Goal: Ask a question: Seek information or help from site administrators or community

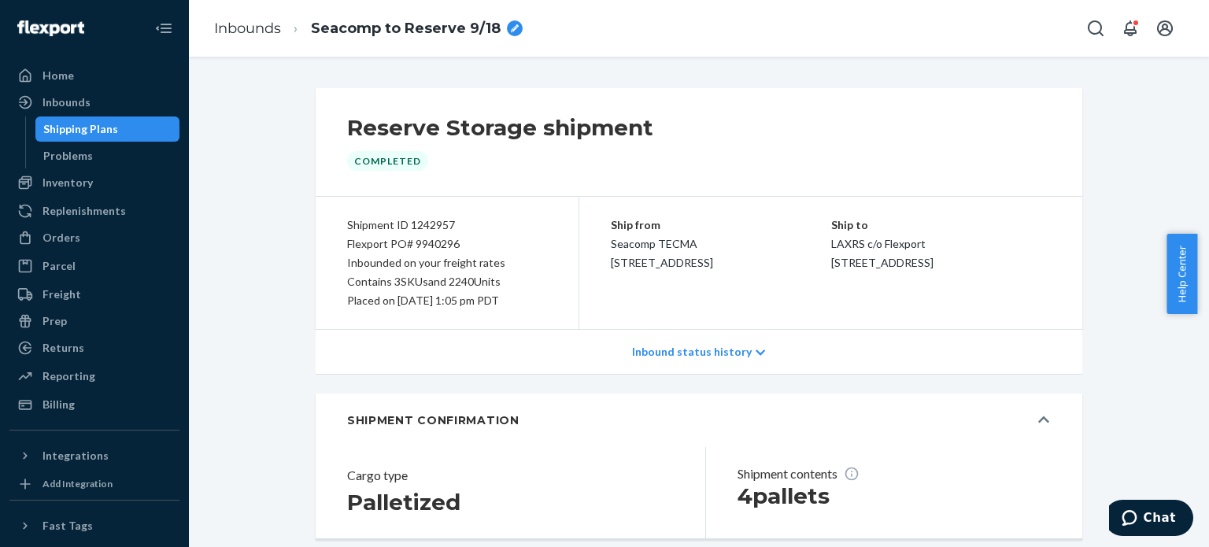
click at [105, 128] on div "Shipping Plans" at bounding box center [80, 129] width 75 height 16
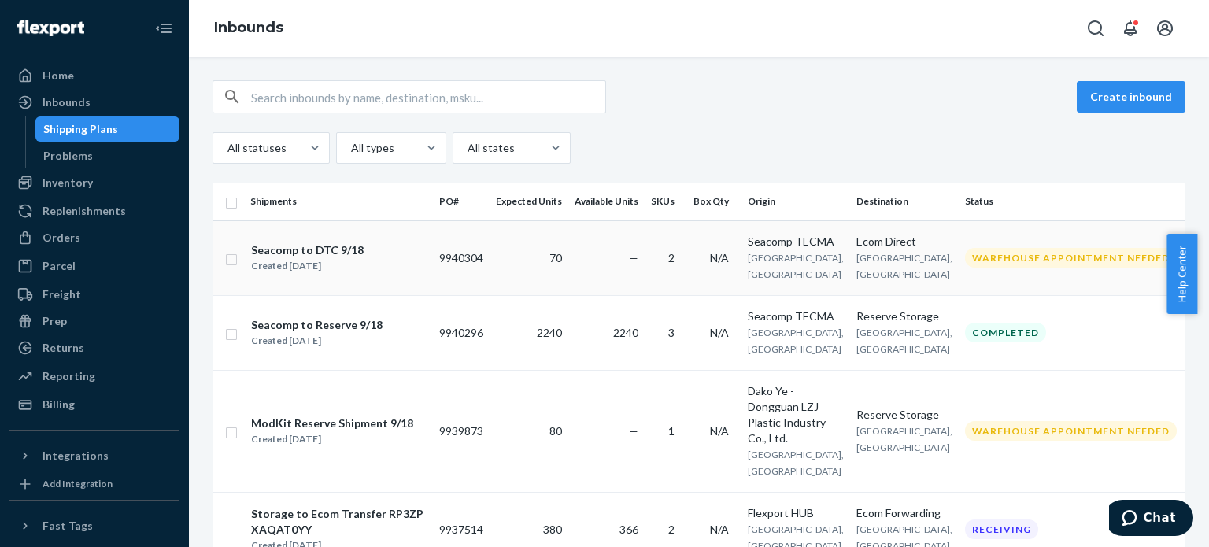
click at [416, 269] on div "Seacomp to DTC 9/18 Created [DATE]" at bounding box center [338, 258] width 176 height 33
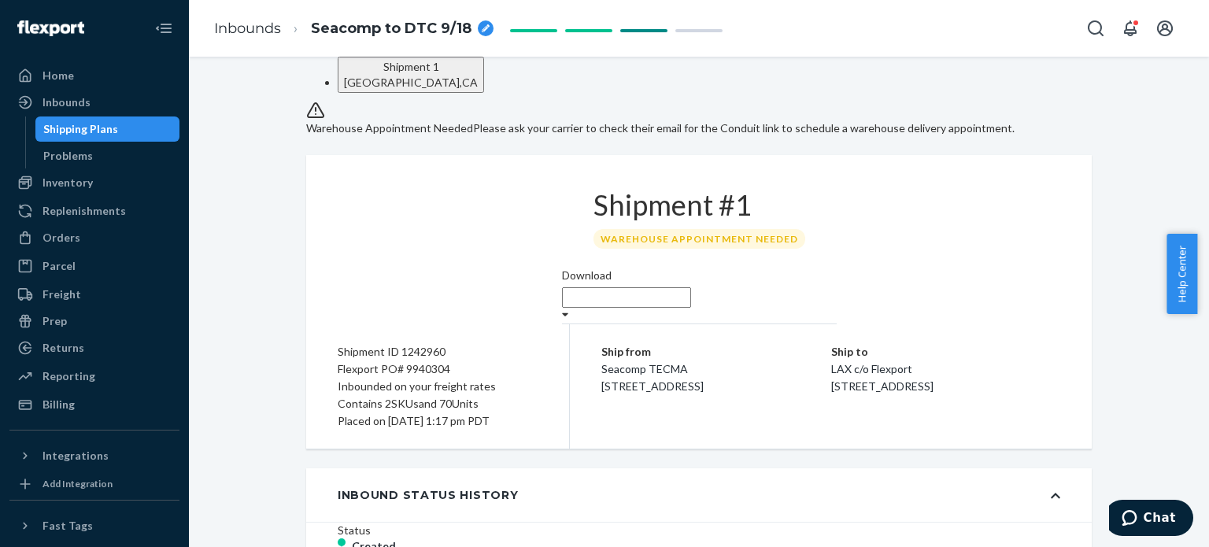
click at [94, 128] on div "Shipping Plans" at bounding box center [80, 129] width 75 height 16
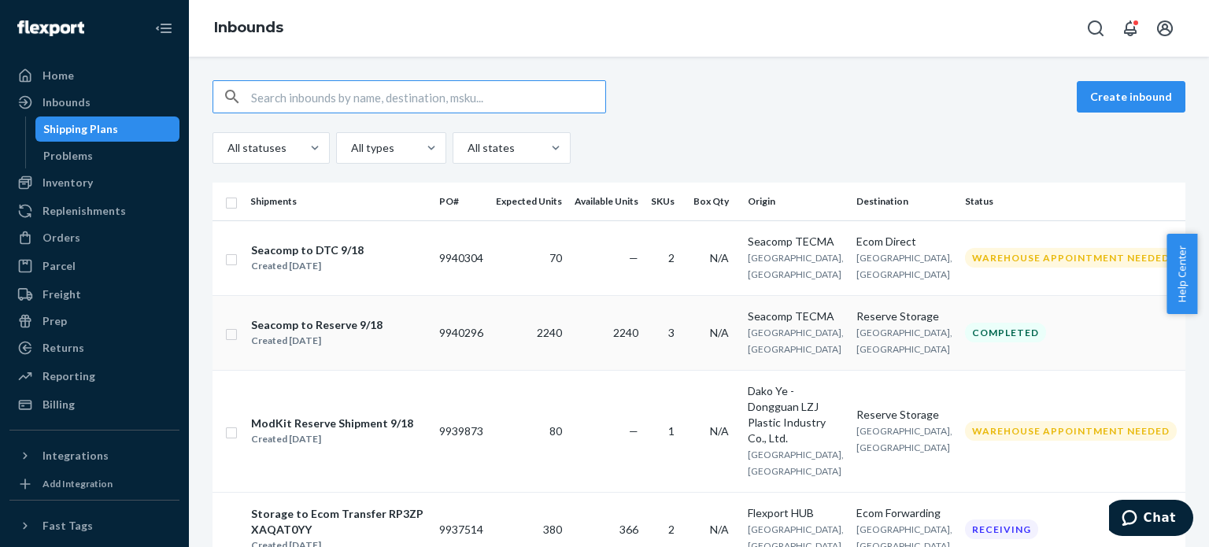
click at [568, 352] on td "2240" at bounding box center [529, 332] width 79 height 75
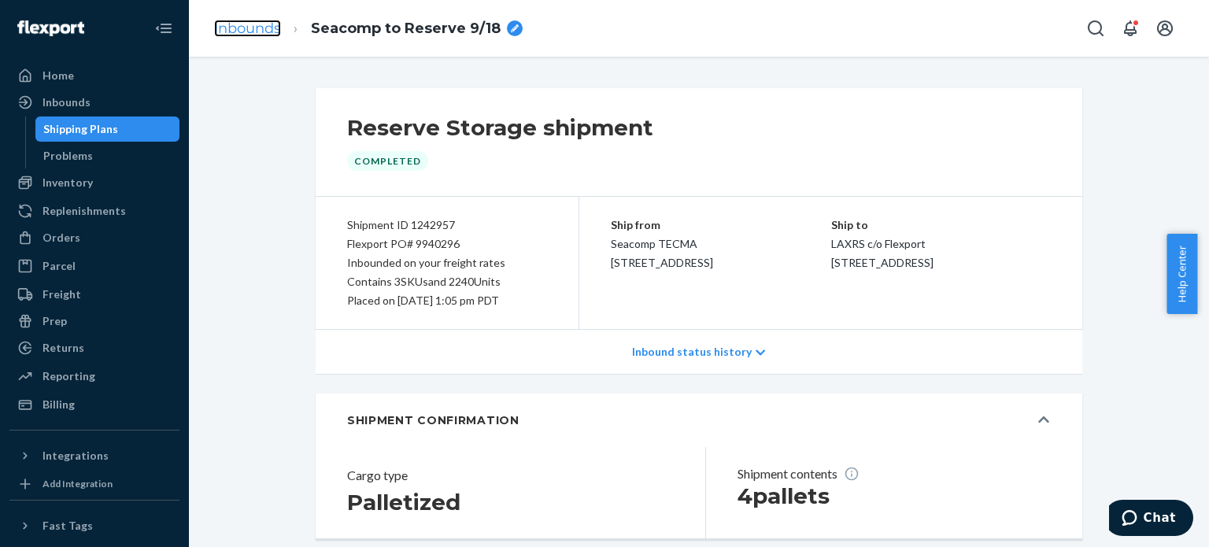
click at [241, 30] on link "Inbounds" at bounding box center [247, 28] width 67 height 17
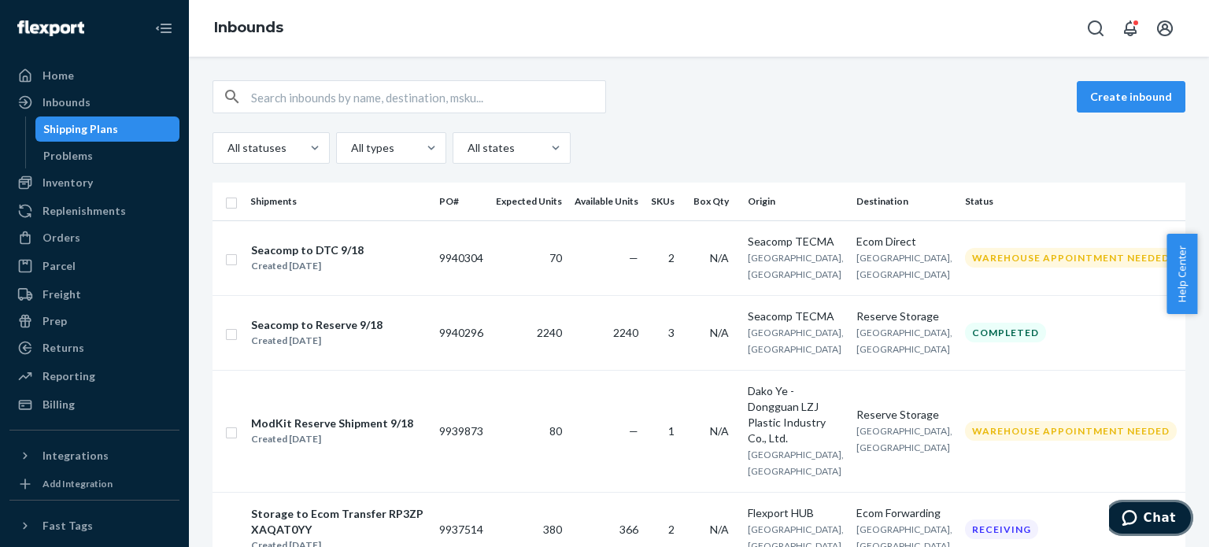
click at [1169, 508] on button "Chat" at bounding box center [1148, 518] width 89 height 36
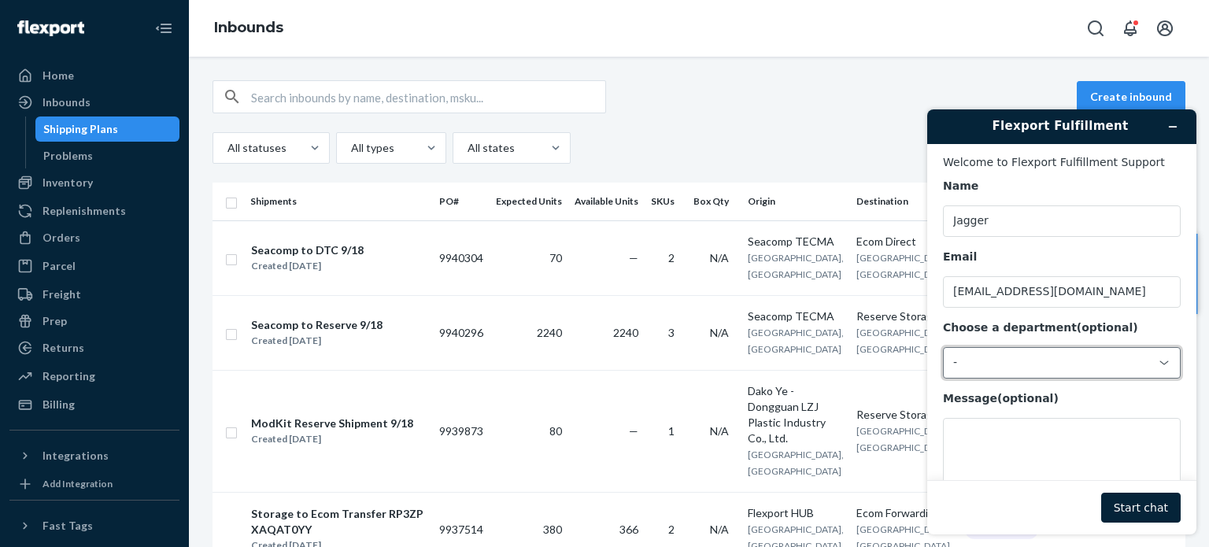
click at [992, 359] on div "-" at bounding box center [1052, 363] width 198 height 14
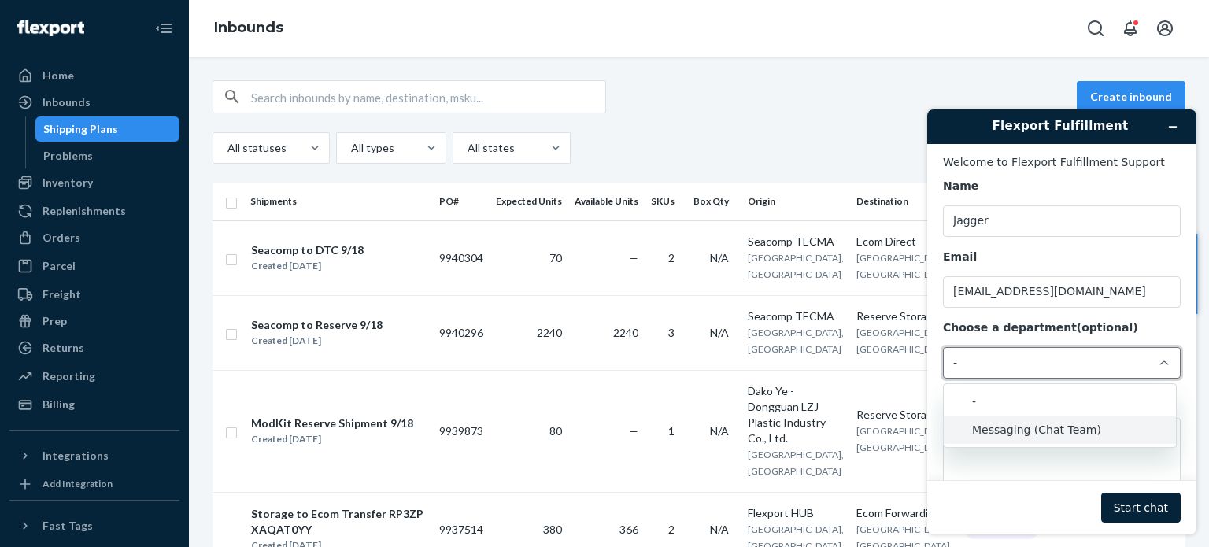
click at [985, 429] on li "Messaging (Chat Team)" at bounding box center [1060, 430] width 232 height 28
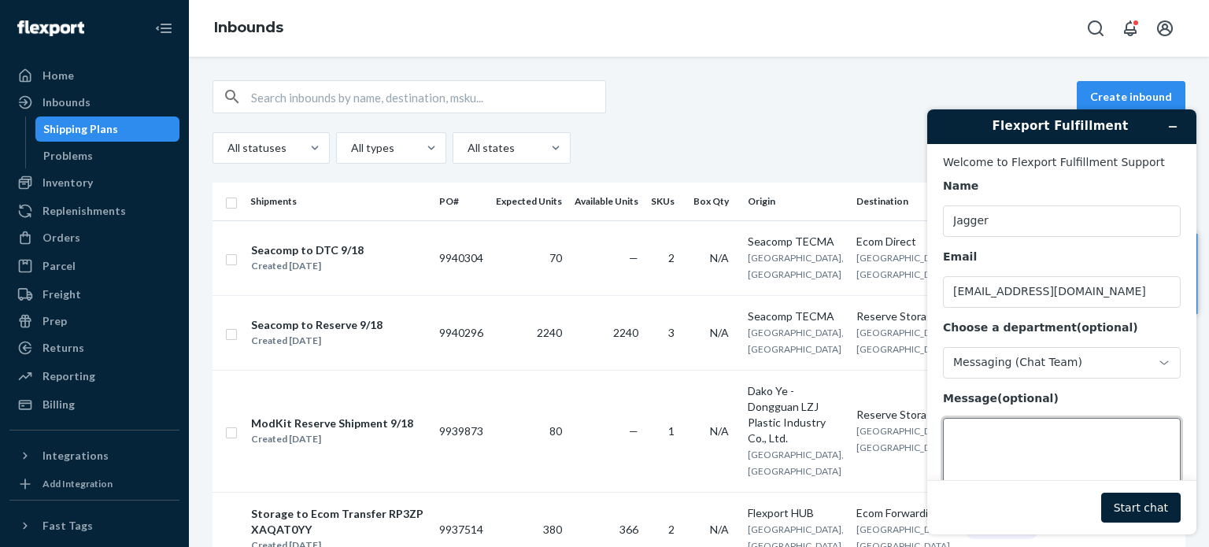
click at [976, 429] on textarea "Message (optional)" at bounding box center [1062, 462] width 238 height 88
type textarea "Hello!:)"
click at [1155, 508] on button "Start chat" at bounding box center [1140, 508] width 79 height 30
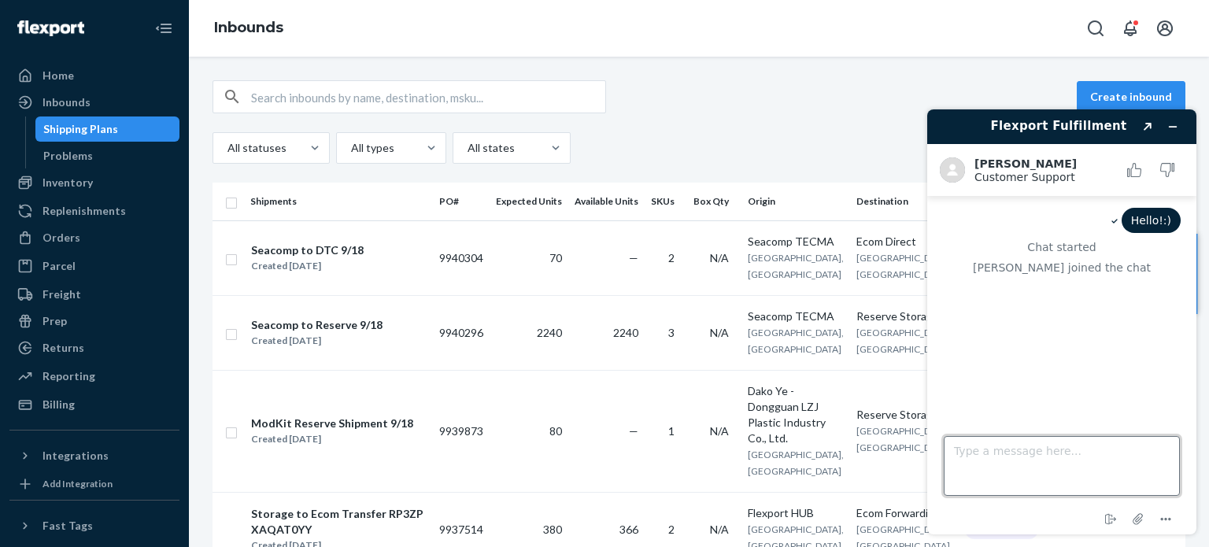
click at [973, 456] on textarea "Type a message here..." at bounding box center [1062, 466] width 236 height 60
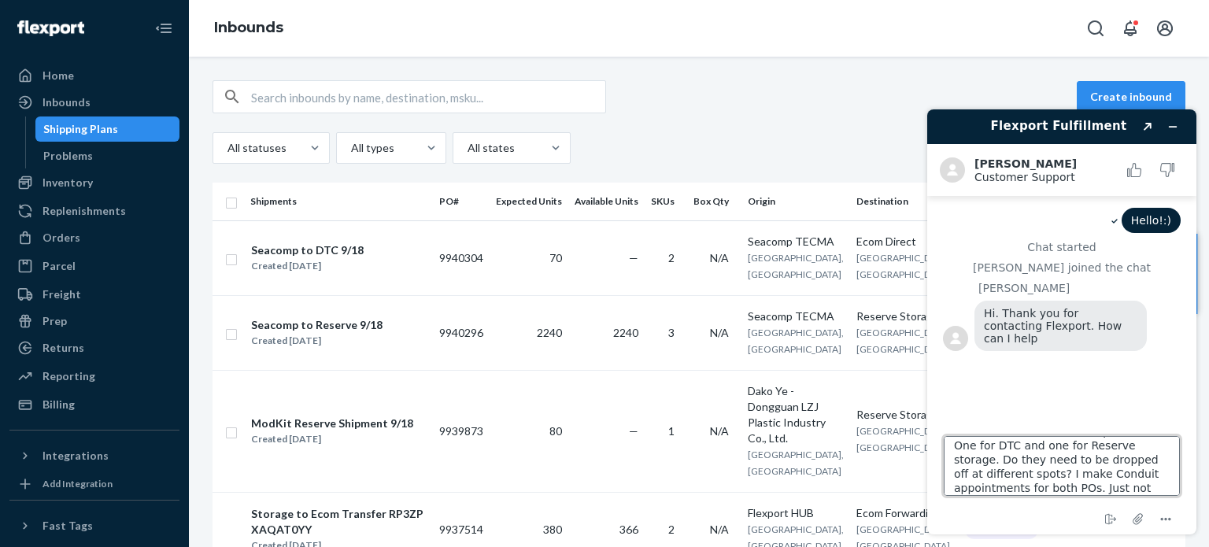
scroll to position [35, 0]
type textarea "When I have 2 different shipments. One for DTC and one for Reserve storage. Do …"
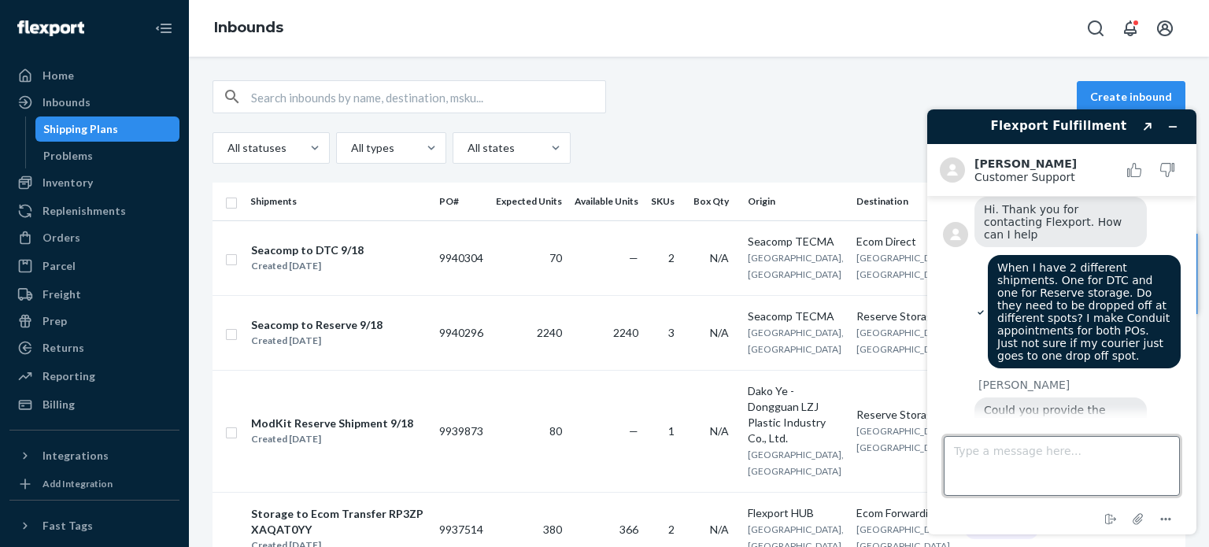
scroll to position [139, 0]
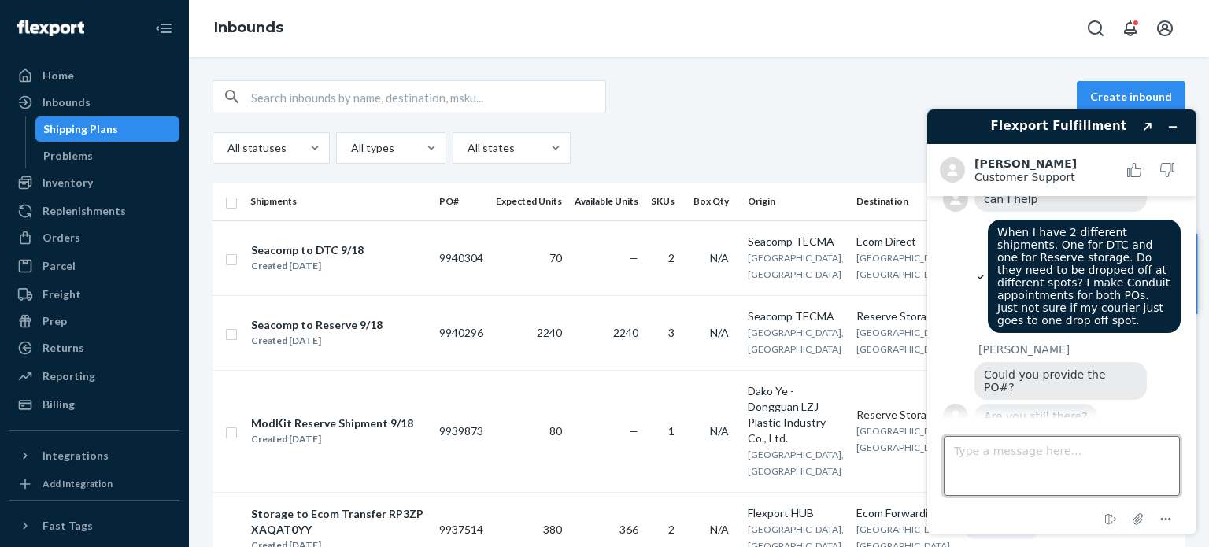
click at [978, 455] on textarea "Type a message here..." at bounding box center [1062, 466] width 236 height 60
type textarea "oh hi sorry"
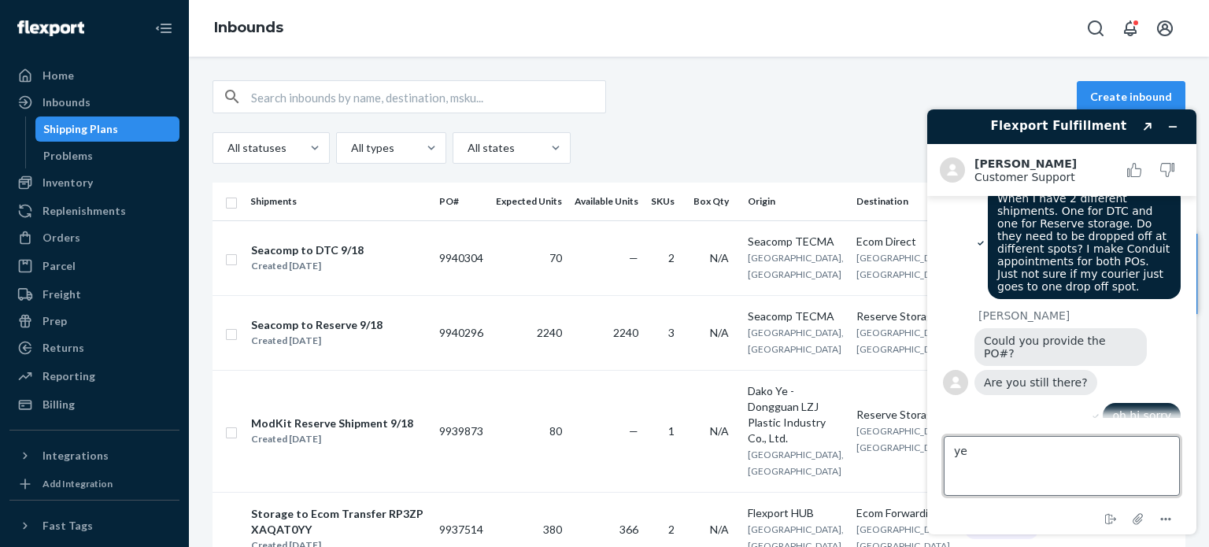
type textarea "yes"
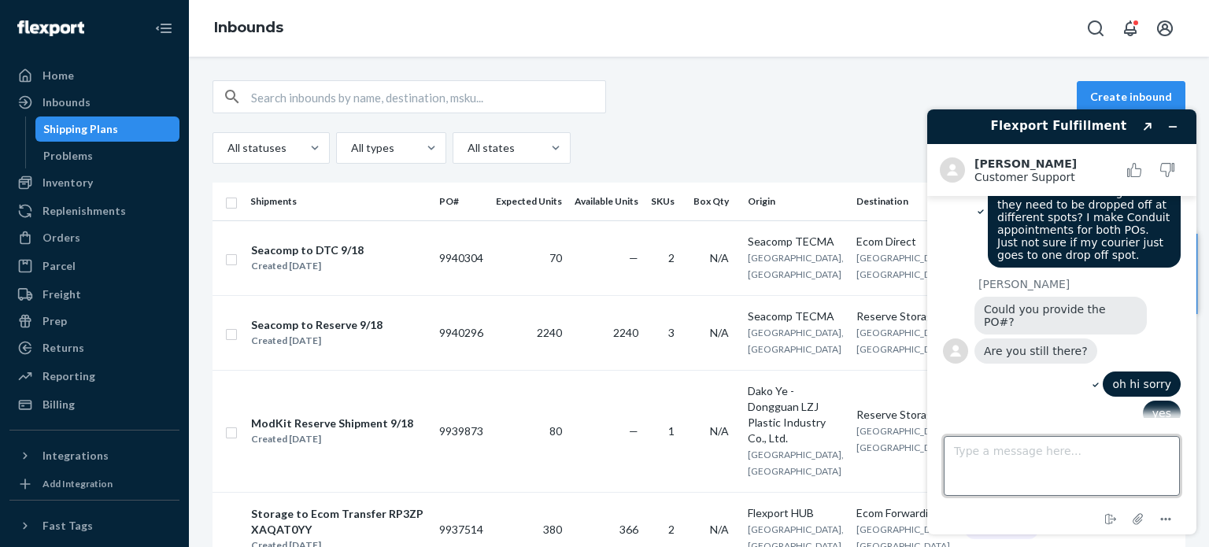
scroll to position [202, 0]
click at [1025, 347] on span "Are you still there?" at bounding box center [1036, 353] width 104 height 13
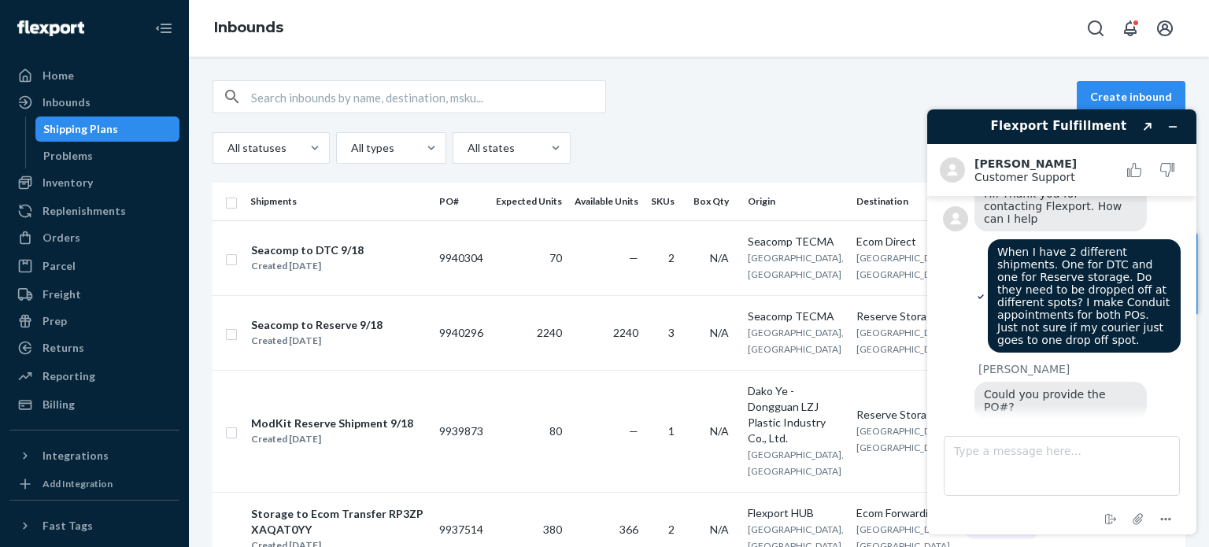
scroll to position [201, 0]
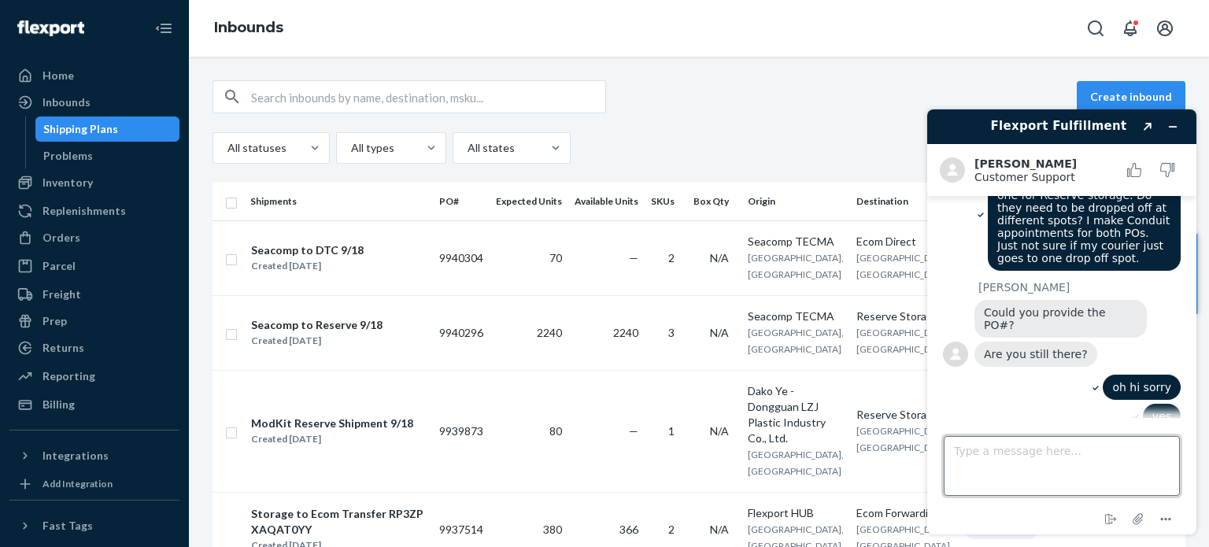
click at [1007, 463] on textarea "Type a message here..." at bounding box center [1062, 466] width 236 height 60
click at [963, 450] on textarea "Type a message here..." at bounding box center [1062, 466] width 236 height 60
drag, startPoint x: 1059, startPoint y: 453, endPoint x: 1148, endPoint y: 456, distance: 89.0
click at [1148, 456] on textarea "Reserve PO: 9940296 DTC PO: 9940304" at bounding box center [1062, 466] width 236 height 60
type textarea "Reserve PO: 9940296"
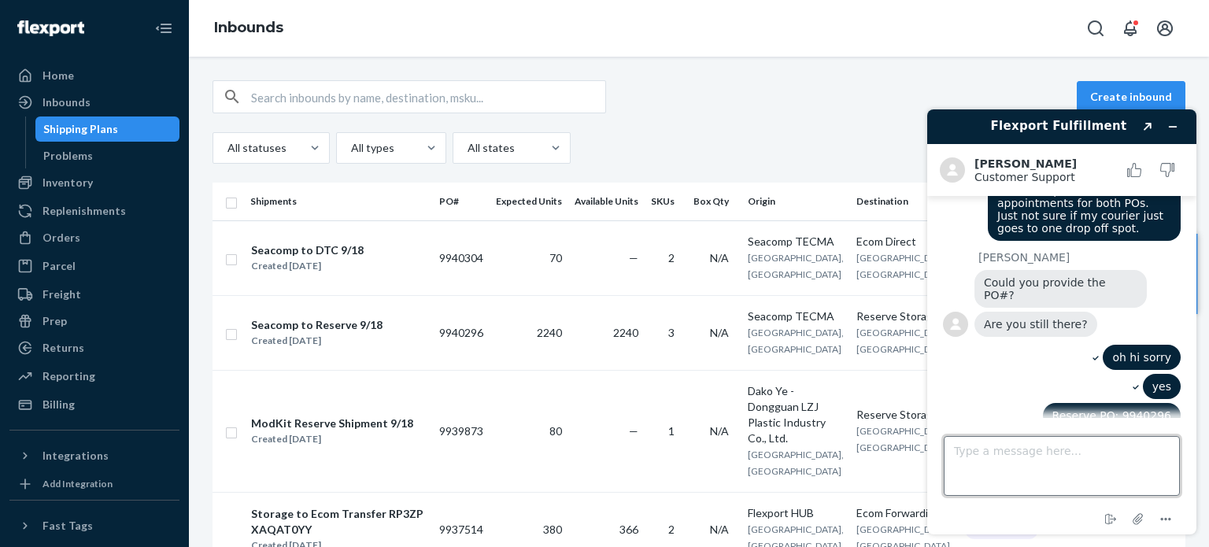
paste textarea "DTC PO: 9940304"
type textarea "DTC PO: 9940304"
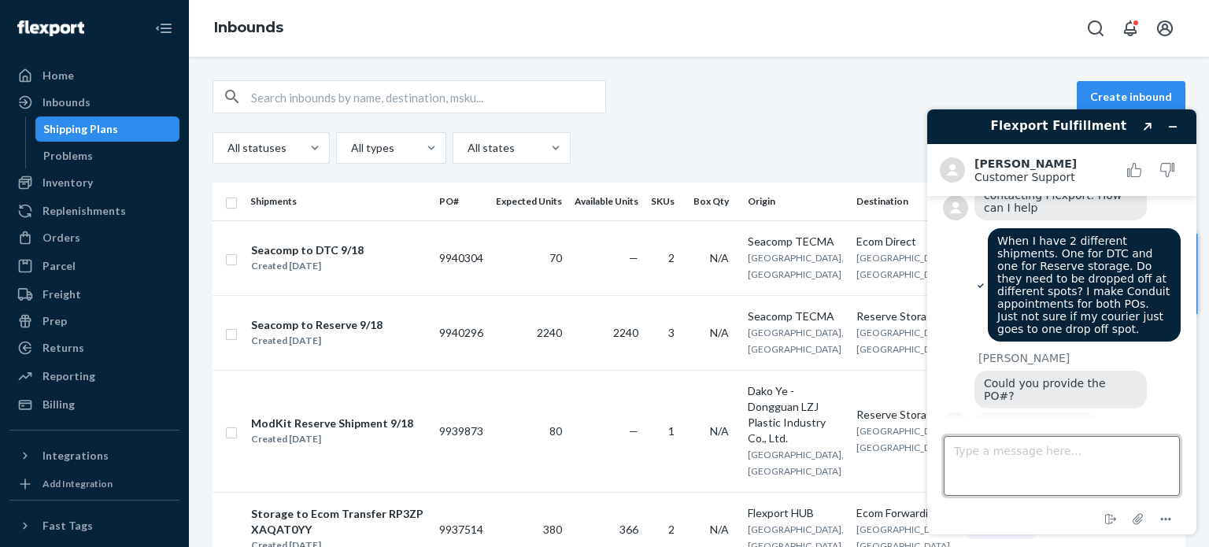
scroll to position [129, 0]
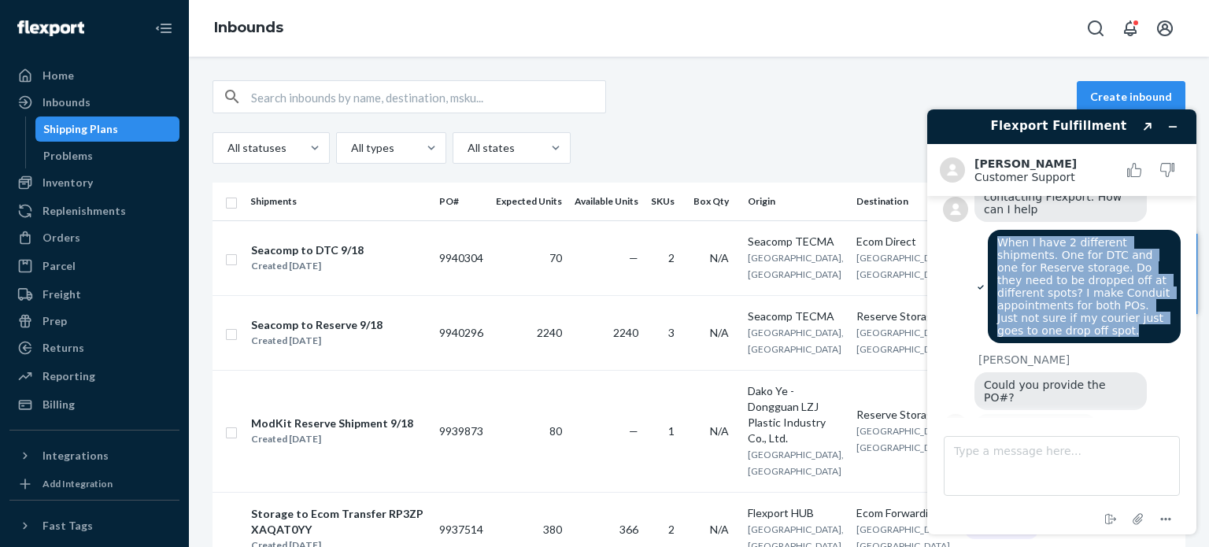
drag, startPoint x: 994, startPoint y: 235, endPoint x: 1033, endPoint y: 323, distance: 95.5
click at [1033, 323] on div "When I have 2 different shipments. One for DTC and one for Reserve storage. Do …" at bounding box center [1084, 286] width 193 height 113
copy span "When I have 2 different shipments. One for DTC and one for Reserve storage. Do …"
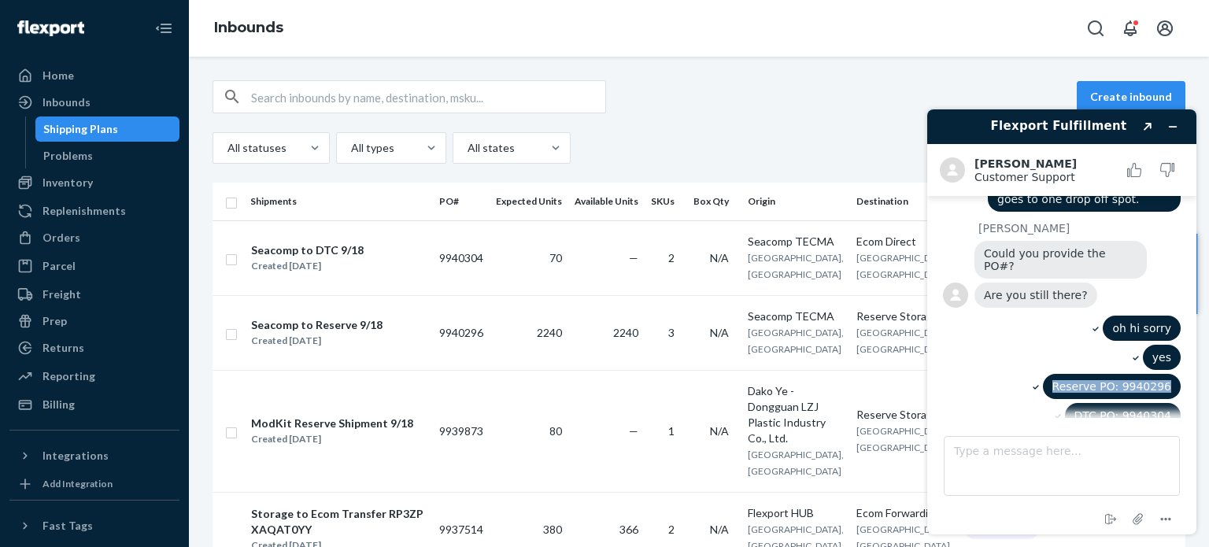
drag, startPoint x: 1066, startPoint y: 369, endPoint x: 1166, endPoint y: 371, distance: 100.7
click at [1166, 380] on span "Reserve PO: 9940296" at bounding box center [1111, 386] width 119 height 13
copy span "Reserve PO: 9940296"
drag, startPoint x: 1083, startPoint y: 400, endPoint x: 1180, endPoint y: 400, distance: 96.8
click at [1180, 400] on main "Hello!:) Chat started [PERSON_NAME] joined the chat [PERSON_NAME] Hi. Thank you…" at bounding box center [1063, 307] width 257 height 222
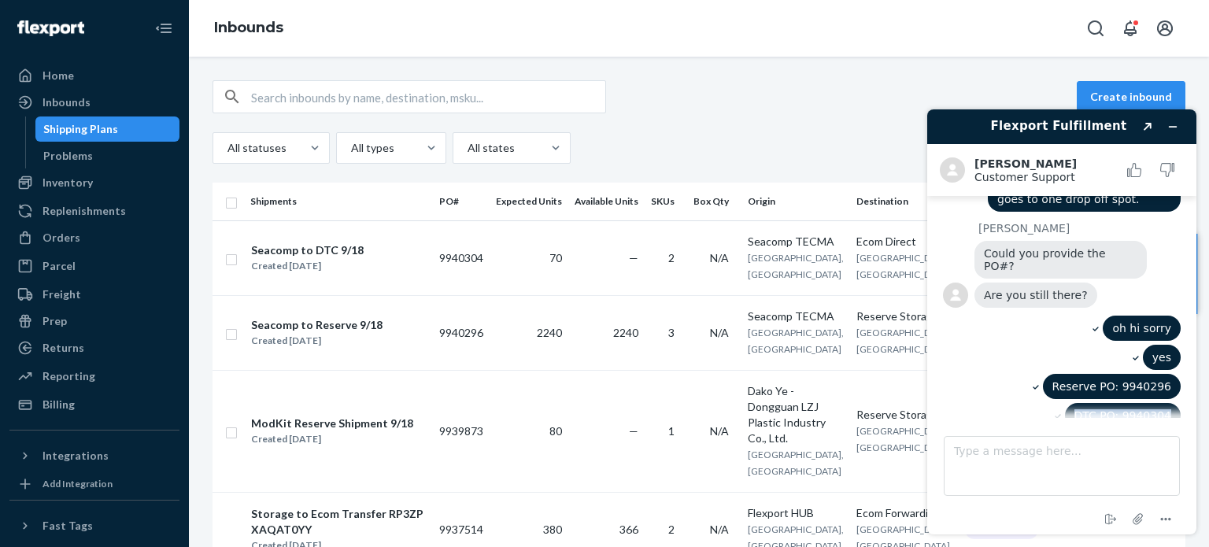
copy span "DTC PO: 9940304"
click at [1027, 469] on textarea "Type a message here..." at bounding box center [1062, 466] width 236 height 60
type textarea "Hi sorry, are you still there?"
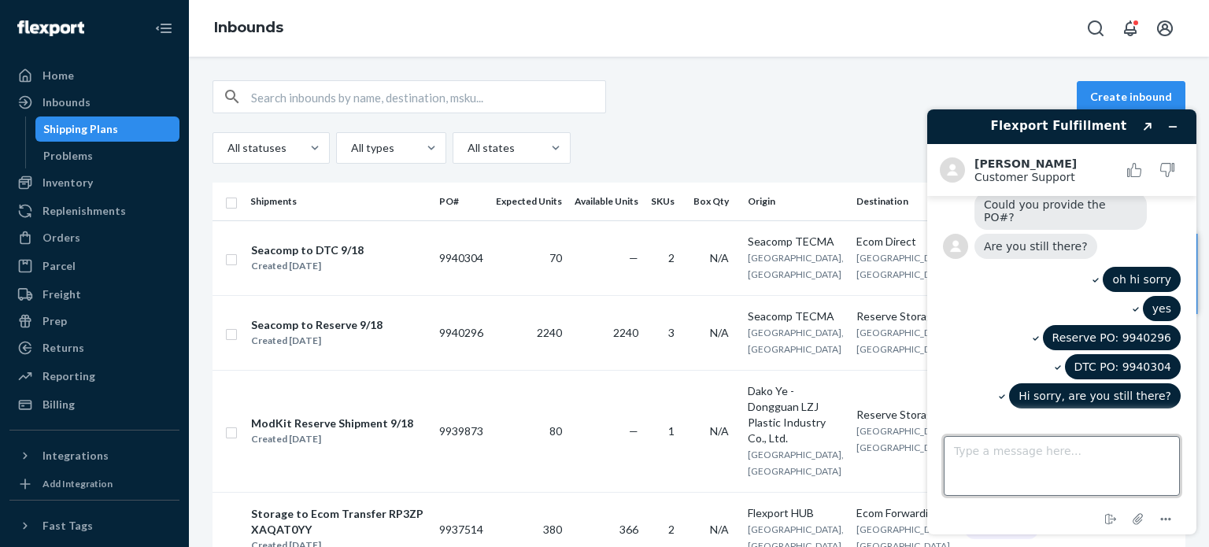
scroll to position [375, 0]
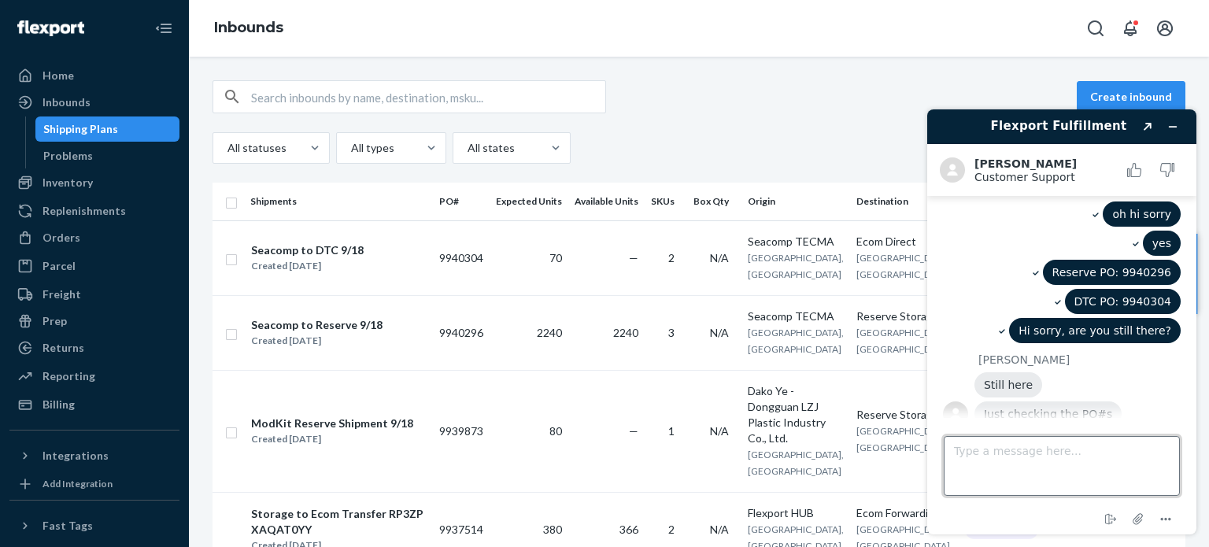
click at [998, 452] on textarea "Type a message here..." at bounding box center [1062, 466] width 236 height 60
type textarea "thanks"
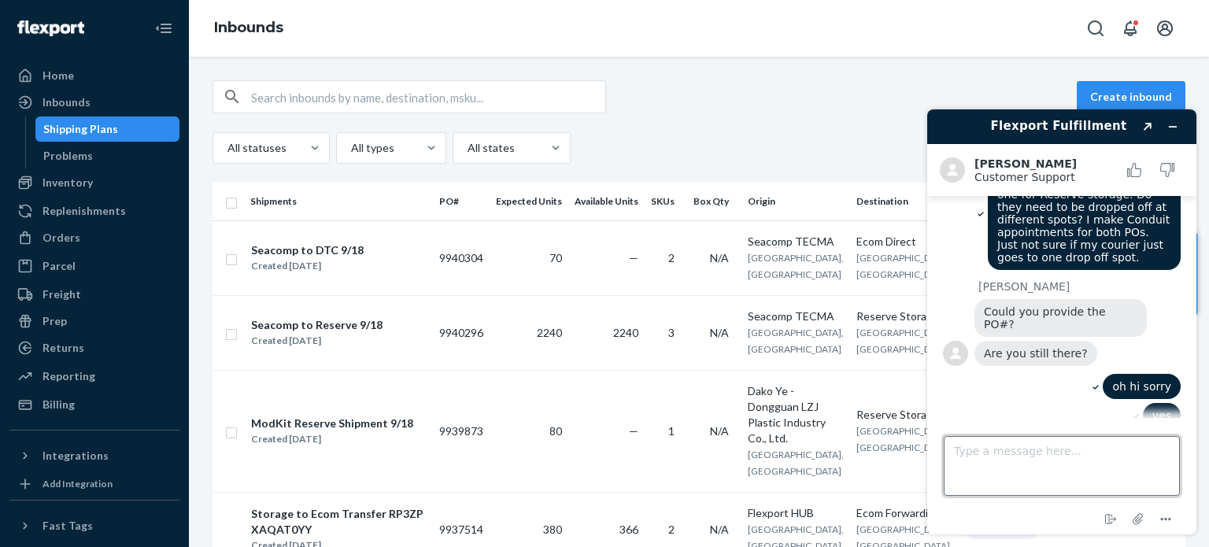
scroll to position [408, 0]
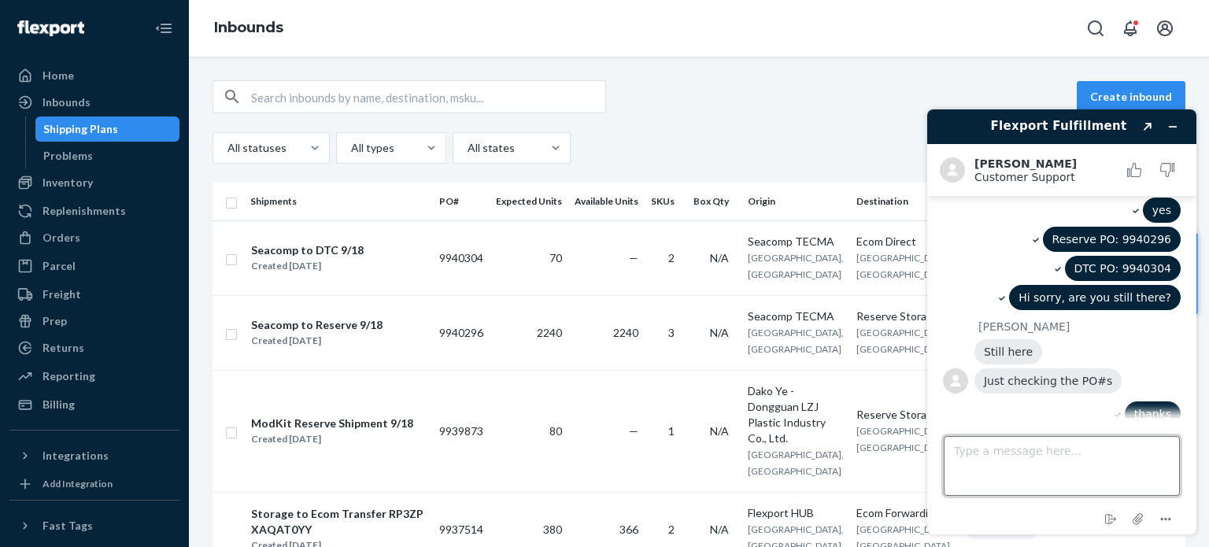
click at [969, 444] on textarea "Type a message here..." at bounding box center [1062, 466] width 236 height 60
type textarea "M"
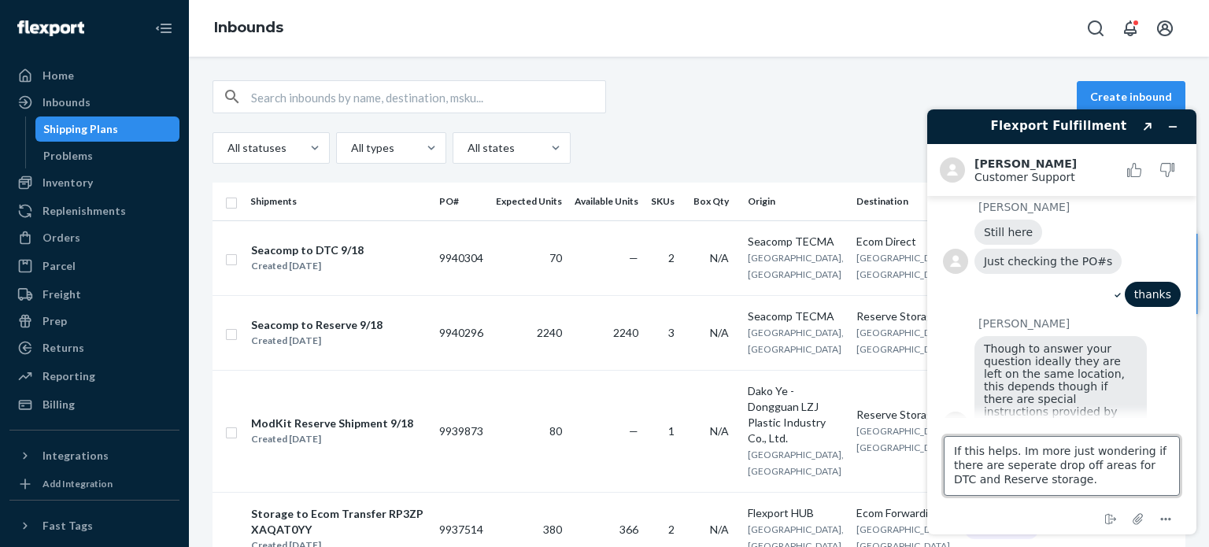
click at [1020, 455] on textarea "If this helps. Im more just wondering if there are seperate drop off areas for …" at bounding box center [1062, 466] width 236 height 60
click at [1064, 478] on textarea "If this helps. I'm more just wondering if there are seperate drop off areas for…" at bounding box center [1062, 466] width 236 height 60
click at [954, 451] on textarea "If this helps. I'm more just wondering if there are seperate drop off areas for…" at bounding box center [1062, 466] width 236 height 60
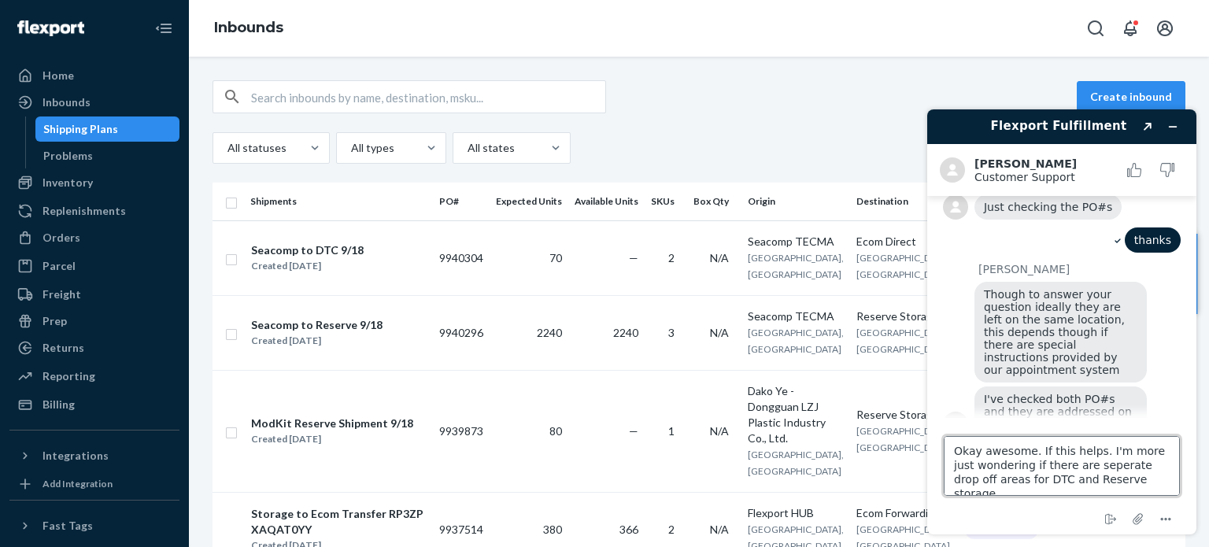
scroll to position [581, 0]
click at [598, 265] on td "—" at bounding box center [606, 257] width 76 height 75
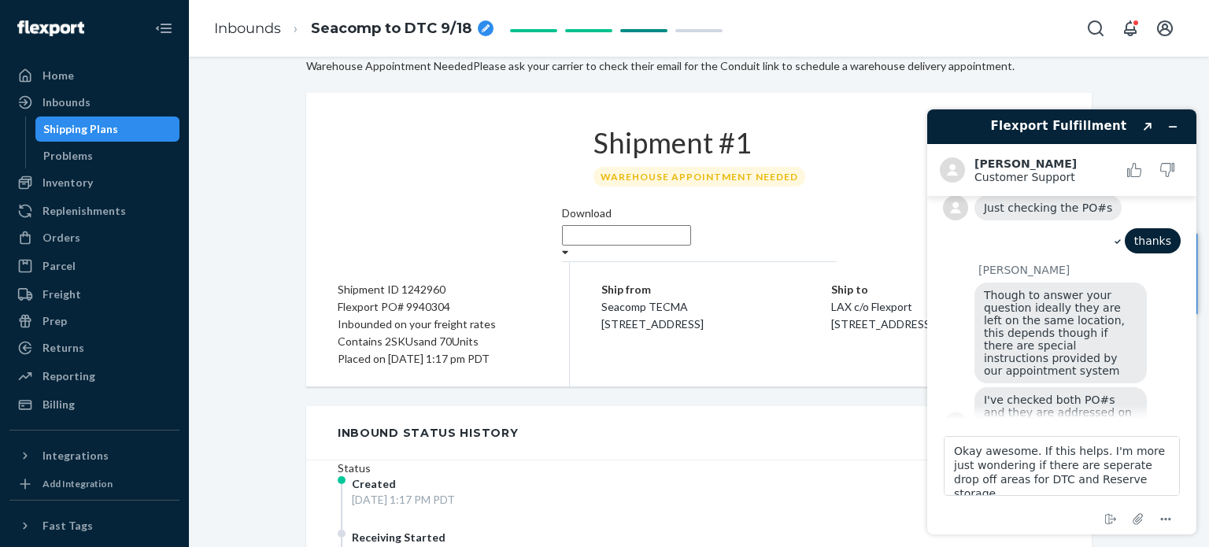
scroll to position [56, 0]
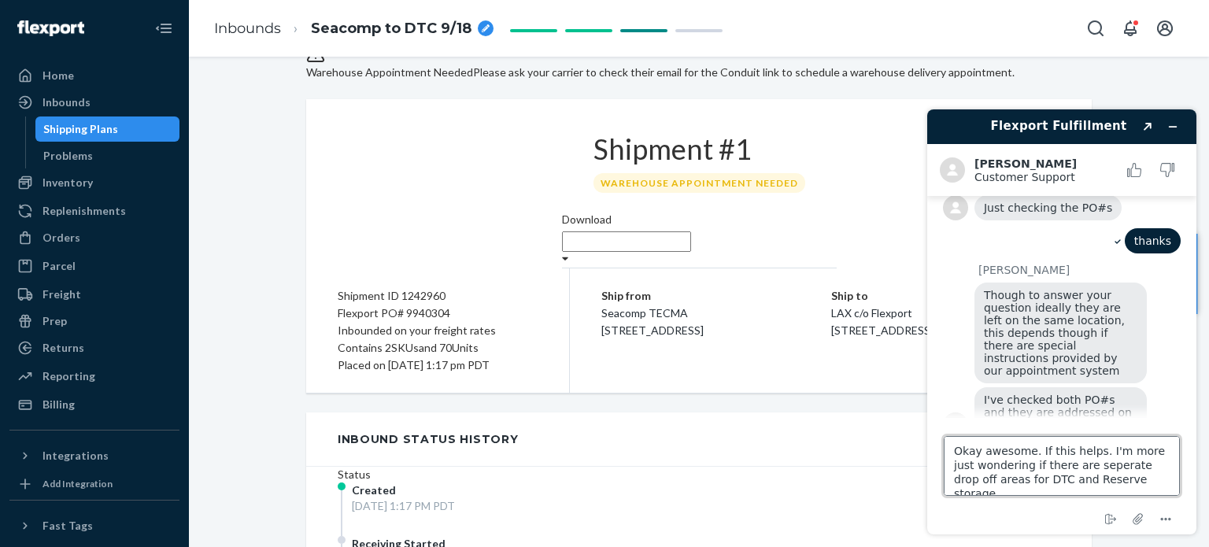
drag, startPoint x: 1032, startPoint y: 452, endPoint x: 1157, endPoint y: 485, distance: 129.4
click at [1157, 485] on textarea "Okay awesome. If this helps. I'm more just wondering if there are seperate drop…" at bounding box center [1062, 466] width 236 height 60
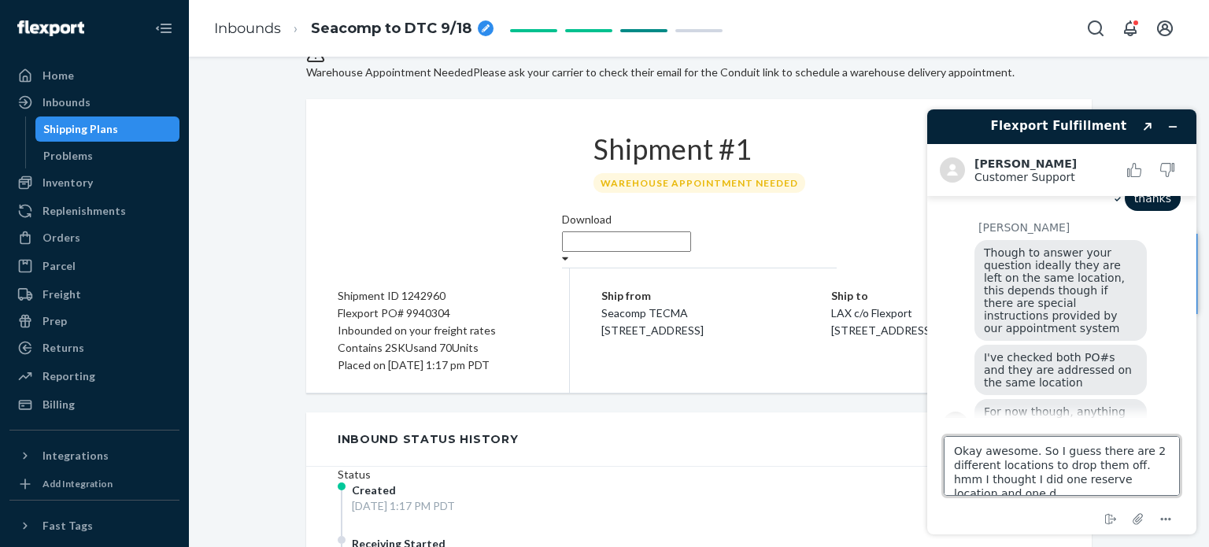
scroll to position [6, 0]
type textarea "Okay awesome. So I guess there are 2 different locations to drop them off. hmm …"
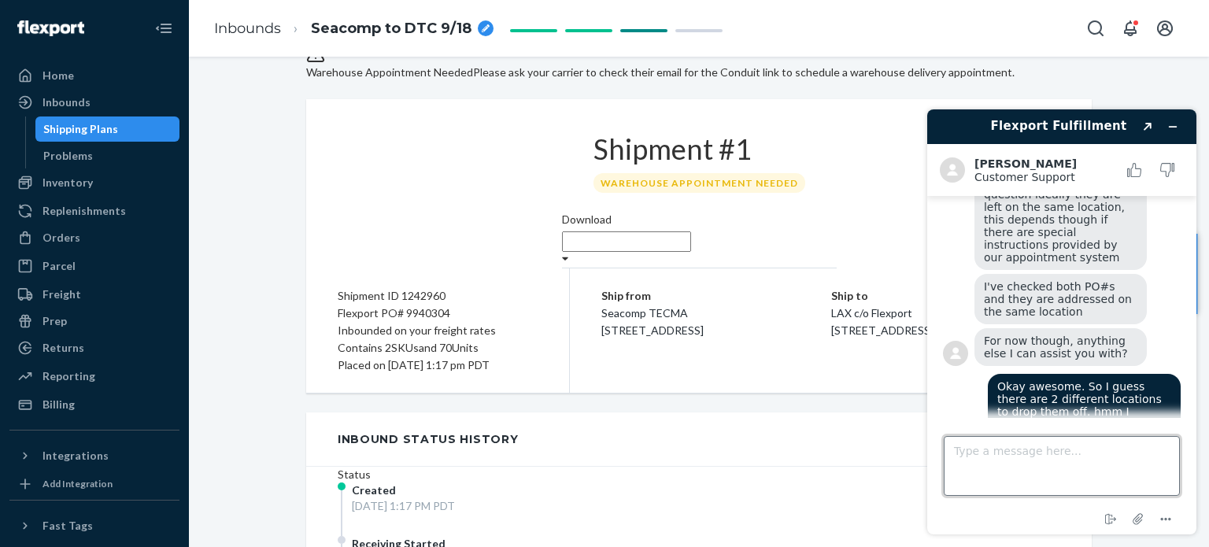
scroll to position [694, 0]
type textarea "side question. Did the DTC shipment get dropped off?"
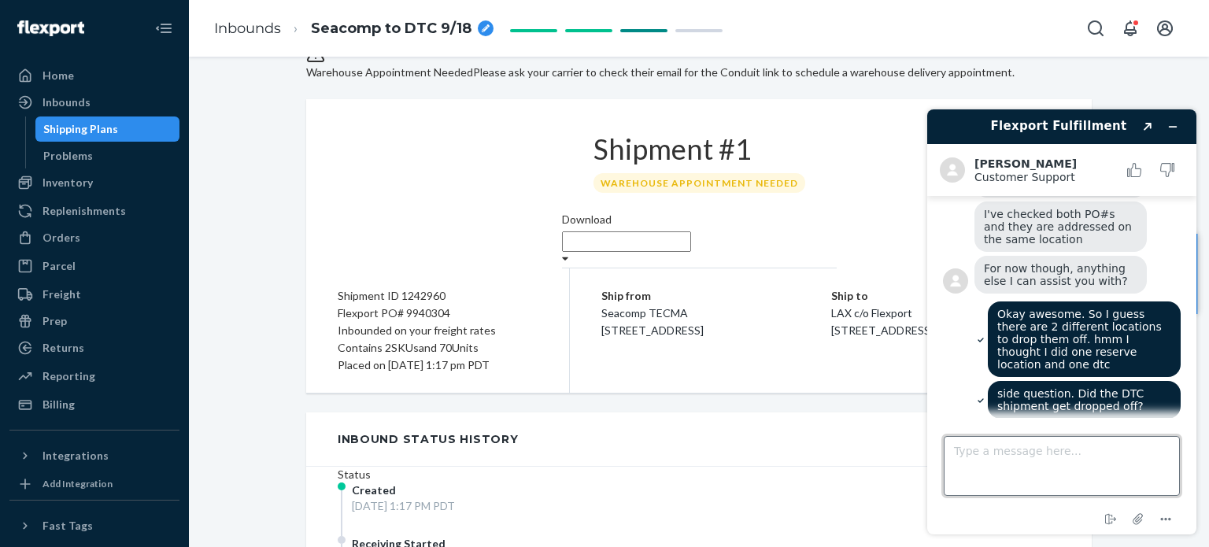
scroll to position [892, 0]
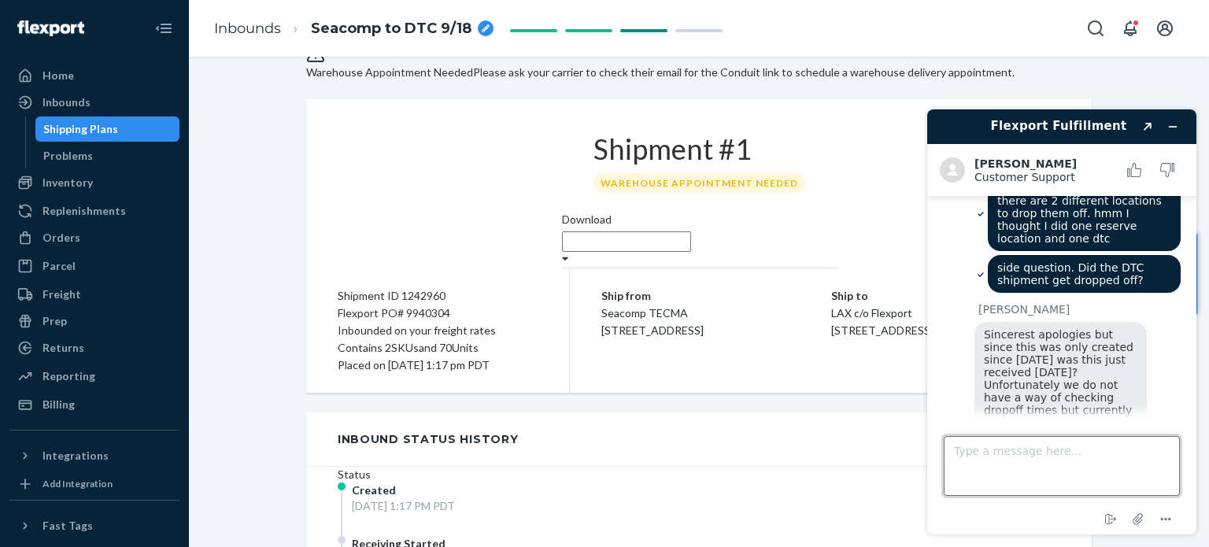
click at [989, 453] on textarea "Type a message here..." at bounding box center [1062, 466] width 236 height 60
type textarea "o"
type textarea "no worries! Thank you."
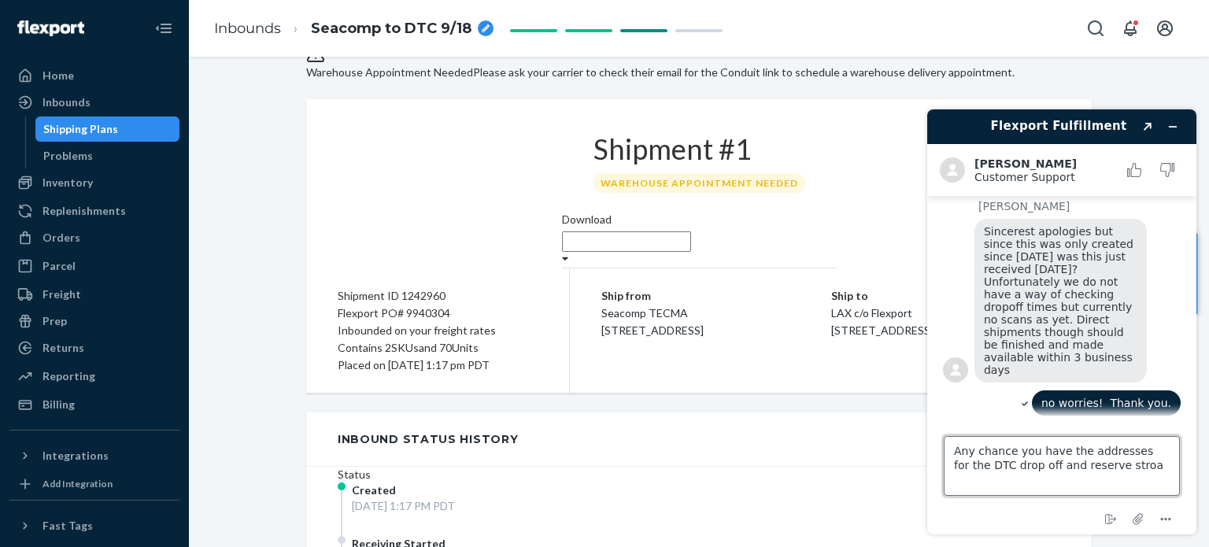
scroll to position [995, 0]
type textarea "Any chance you have the addresses for the DTC drop off and reserve storage drop…"
drag, startPoint x: 814, startPoint y: 325, endPoint x: 909, endPoint y: 352, distance: 98.9
click at [909, 339] on div "Ship to LAX c/o Flexport [STREET_ADDRESS]" at bounding box center [946, 313] width 230 height 52
click at [1173, 127] on icon "Minimize widget" at bounding box center [1172, 126] width 11 height 11
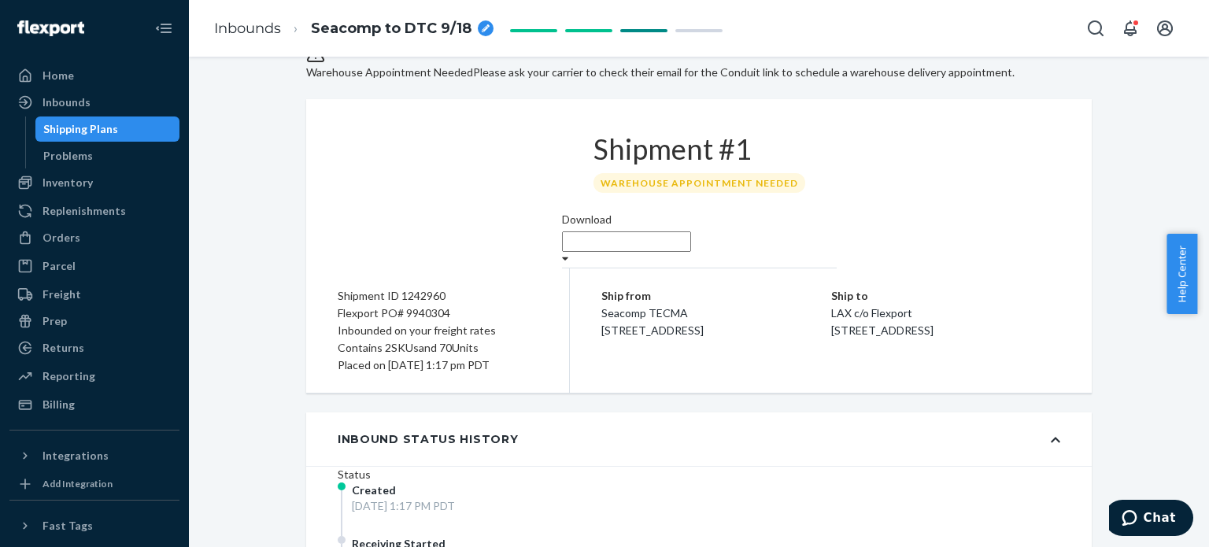
click at [933, 337] on span "[STREET_ADDRESS]" at bounding box center [882, 329] width 102 height 13
drag, startPoint x: 938, startPoint y: 355, endPoint x: 813, endPoint y: 327, distance: 128.1
click at [831, 327] on div "Ship to LAX c/o Flexport [STREET_ADDRESS]" at bounding box center [946, 313] width 230 height 52
copy div "LAX c/o Flexport [STREET_ADDRESS]"
click at [1137, 514] on icon "Chat" at bounding box center [1129, 518] width 16 height 16
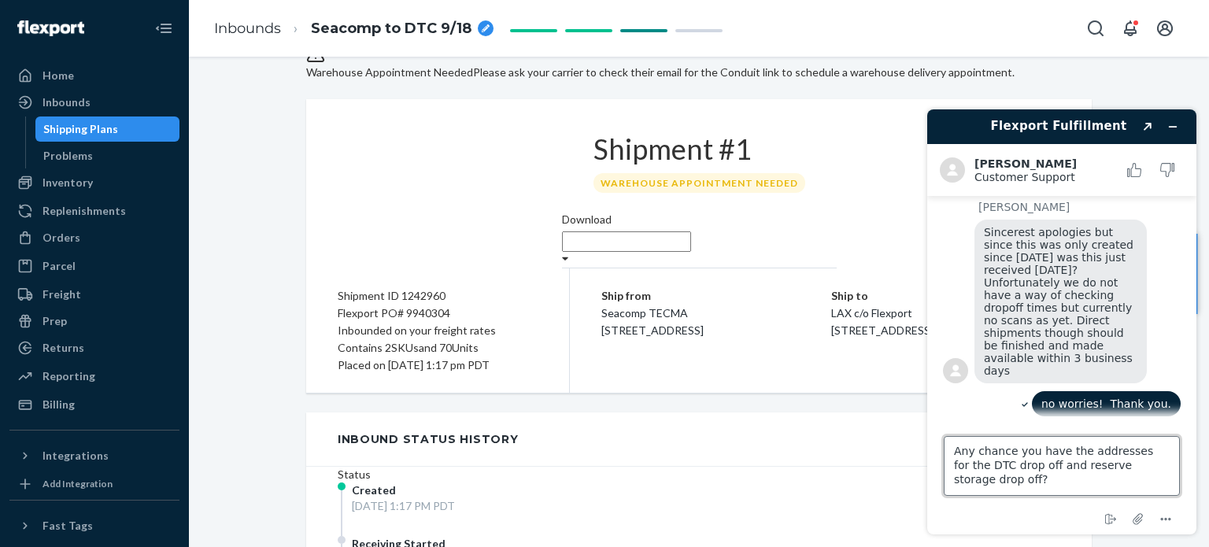
click at [1165, 466] on textarea "Any chance you have the addresses for the DTC drop off and reserve storage drop…" at bounding box center [1062, 466] width 236 height 60
paste textarea "LAX c/o Flexport [STREET_ADDRESS]"
click at [975, 480] on textarea "Any chance you have the addresses for the DTC drop off and reserve storage drop…" at bounding box center [1062, 466] width 236 height 60
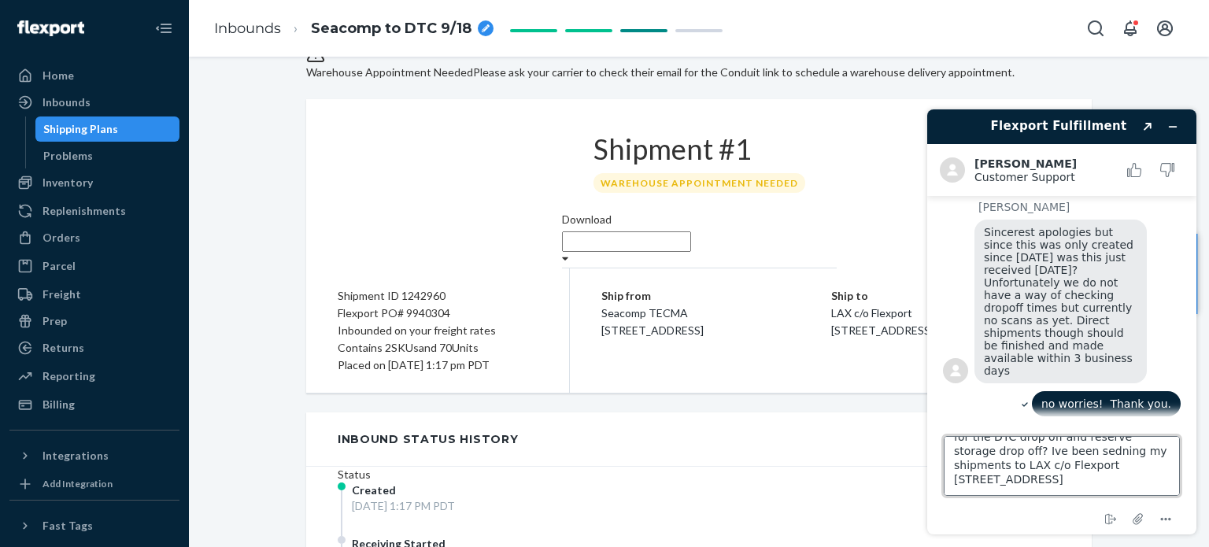
drag, startPoint x: 1121, startPoint y: 468, endPoint x: 1125, endPoint y: 497, distance: 28.5
click at [1125, 497] on footer "Type a message here... Any chance you have the addresses for the DTC drop off a…" at bounding box center [1061, 476] width 269 height 116
click at [1163, 521] on icon "Menu" at bounding box center [1165, 519] width 19 height 19
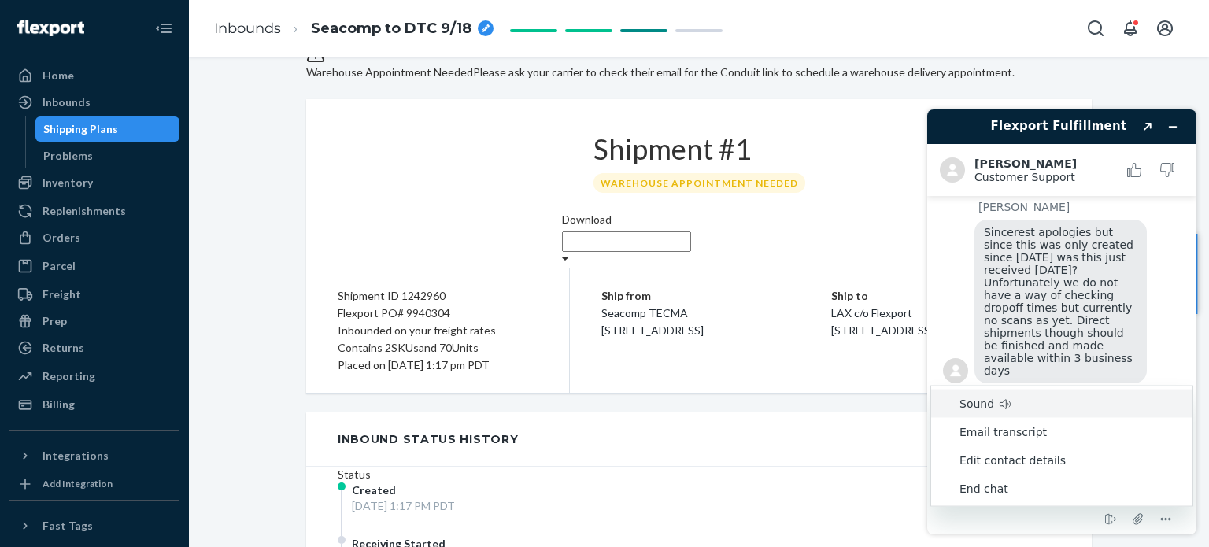
click at [967, 391] on div "no worries! Thank you." at bounding box center [1062, 405] width 238 height 29
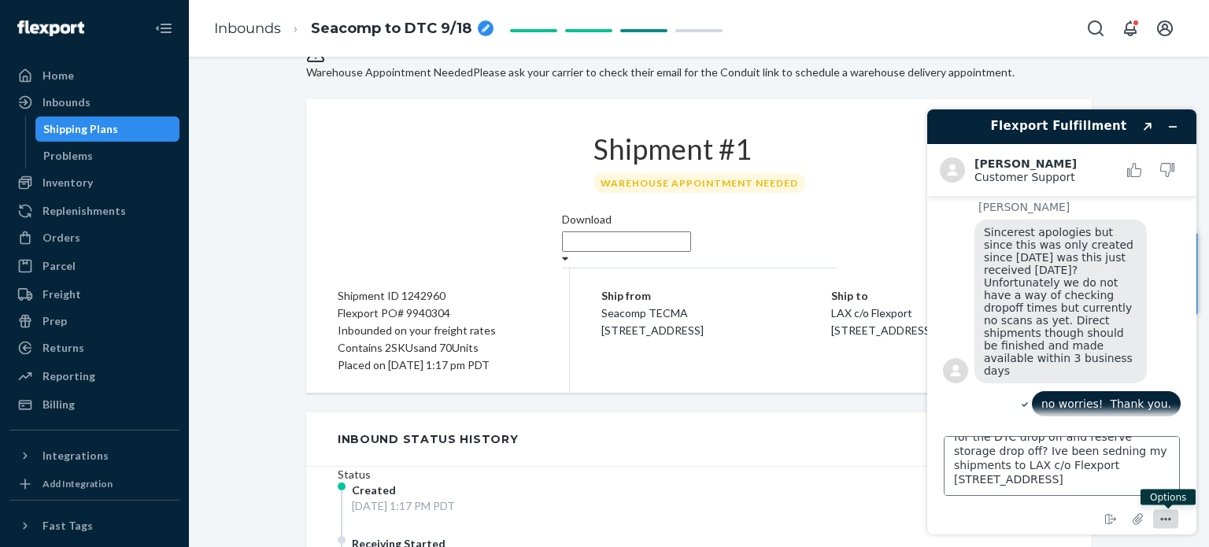
scroll to position [33, 0]
click at [1020, 451] on textarea "Any chance you have the addresses for the DTC drop off and reserve storage drop…" at bounding box center [1062, 466] width 236 height 60
type textarea "Any chance you have the addresses for the DTC drop off and reserve storage drop…"
click at [1093, 475] on textarea "Any chance you have the addresses for the DTC drop off and reserve storage drop…" at bounding box center [1062, 466] width 236 height 60
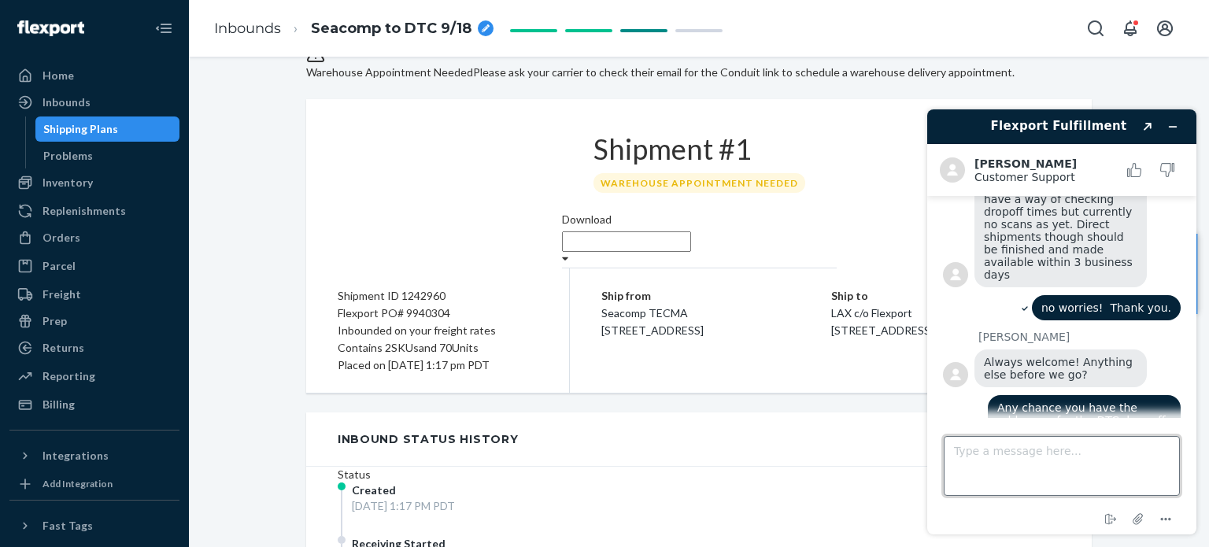
scroll to position [1090, 0]
click at [991, 455] on textarea "Or like the proper procedure to drop off shipments?" at bounding box center [1062, 466] width 236 height 60
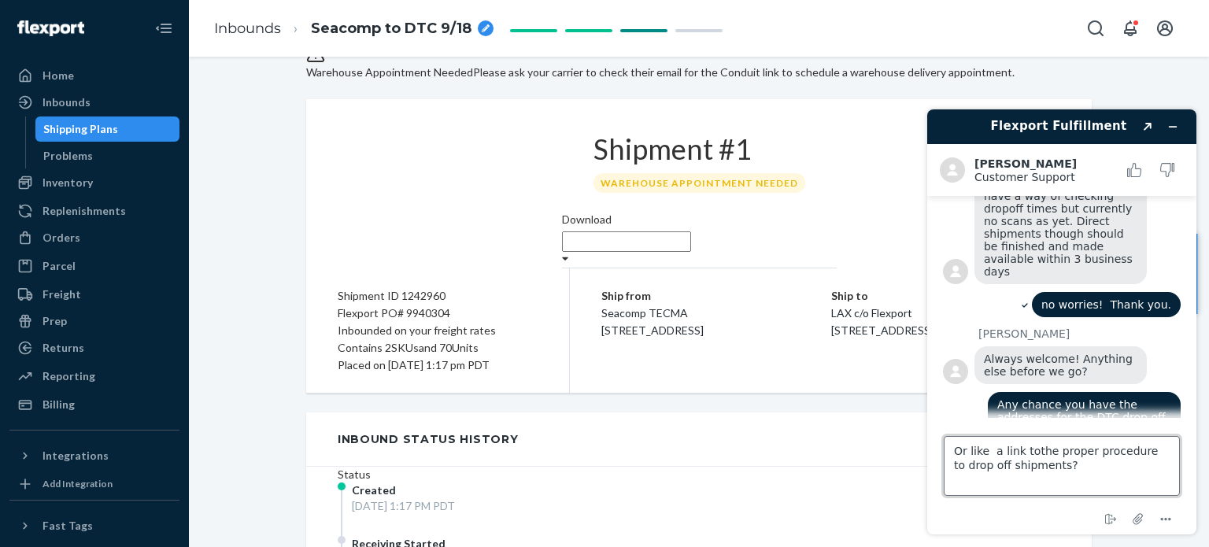
type textarea "Or like a link to the proper procedure to drop off shipments?"
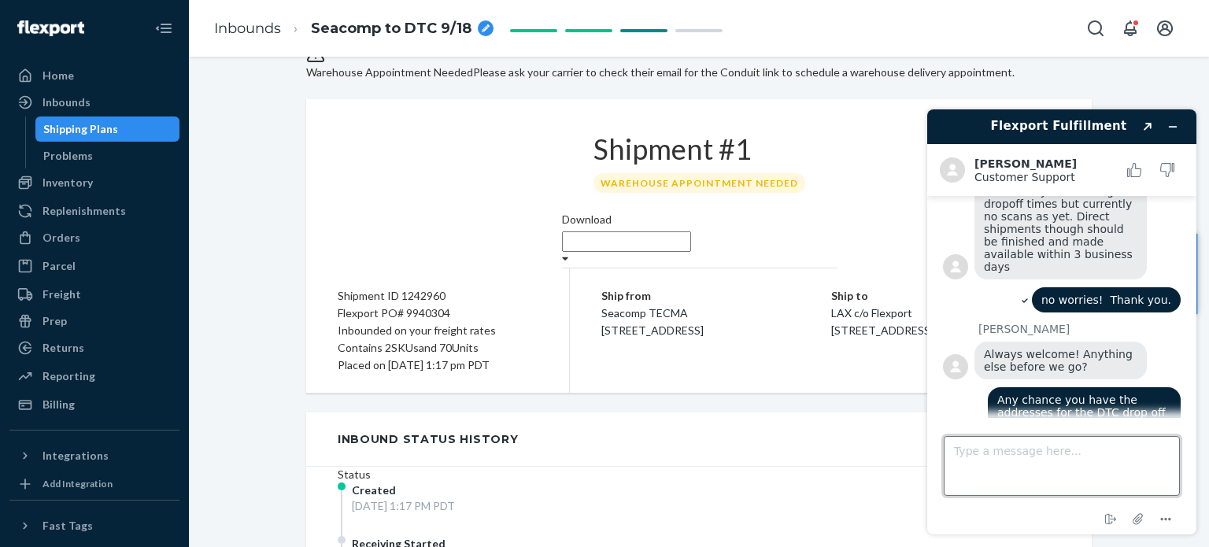
scroll to position [1162, 0]
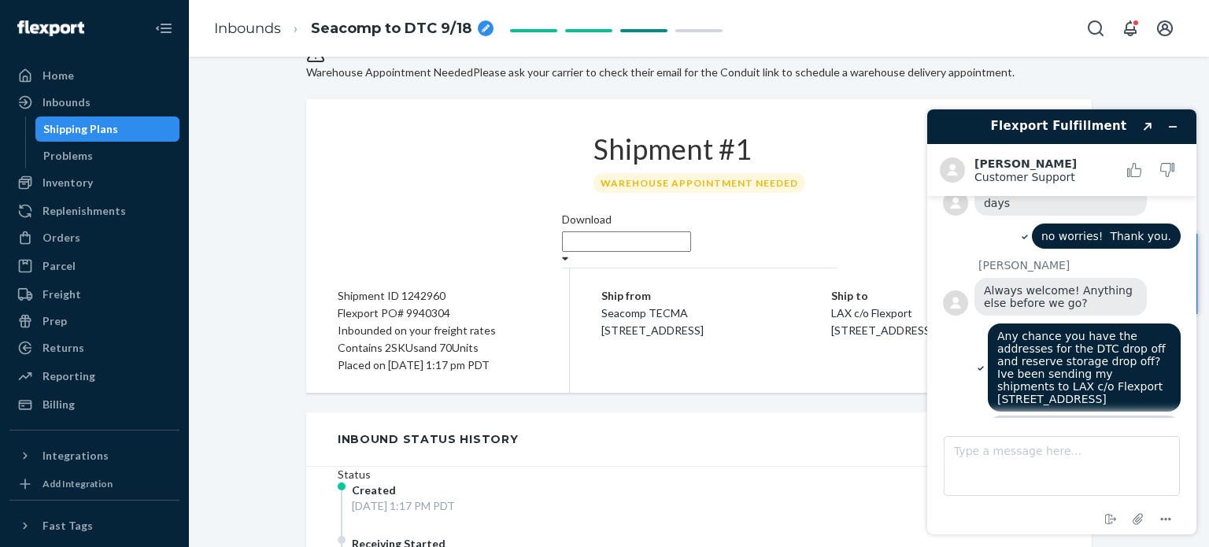
click at [721, 212] on div "Shipment #1 Warehouse Appointment Needed" at bounding box center [699, 155] width 275 height 113
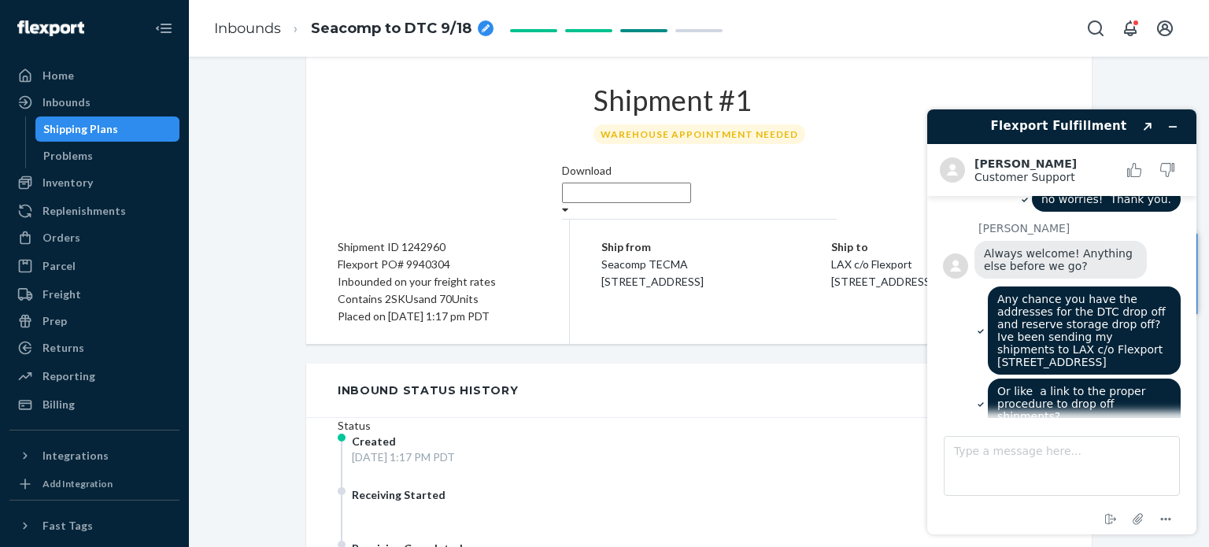
scroll to position [1225, 0]
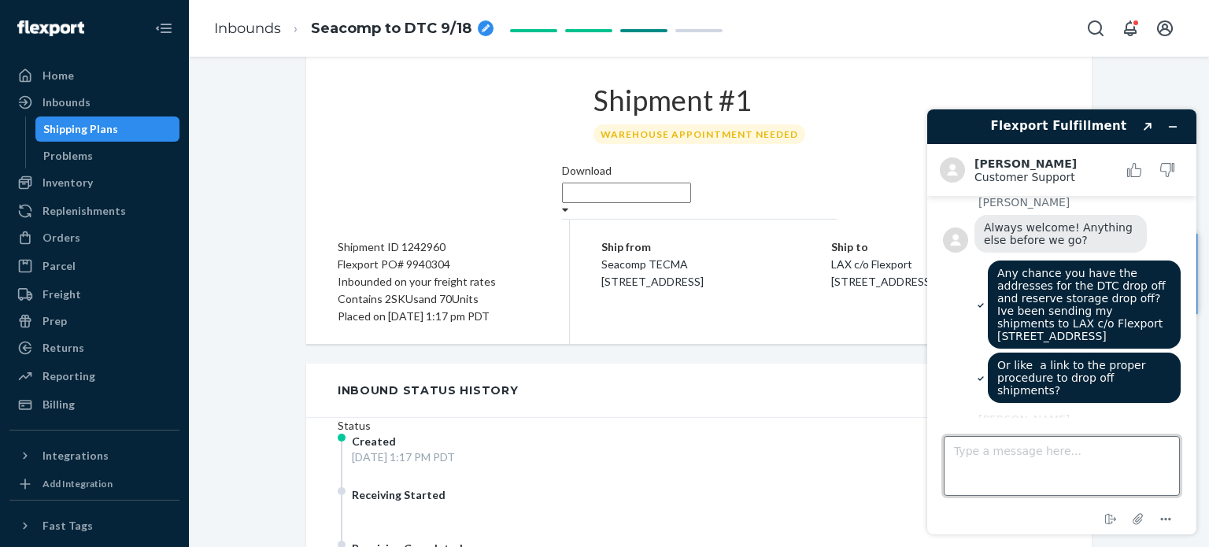
click at [1017, 453] on textarea "Type a message here..." at bounding box center [1062, 466] width 236 height 60
click at [964, 454] on textarea "Type a message here..." at bounding box center [1062, 466] width 236 height 60
drag, startPoint x: 1078, startPoint y: 238, endPoint x: 1121, endPoint y: 265, distance: 51.3
click at [1121, 265] on div "Any chance you have the addresses for the DTC drop off and reserve storage drop…" at bounding box center [1084, 304] width 193 height 88
copy span "LAX c/o Flexport [STREET_ADDRESS]"
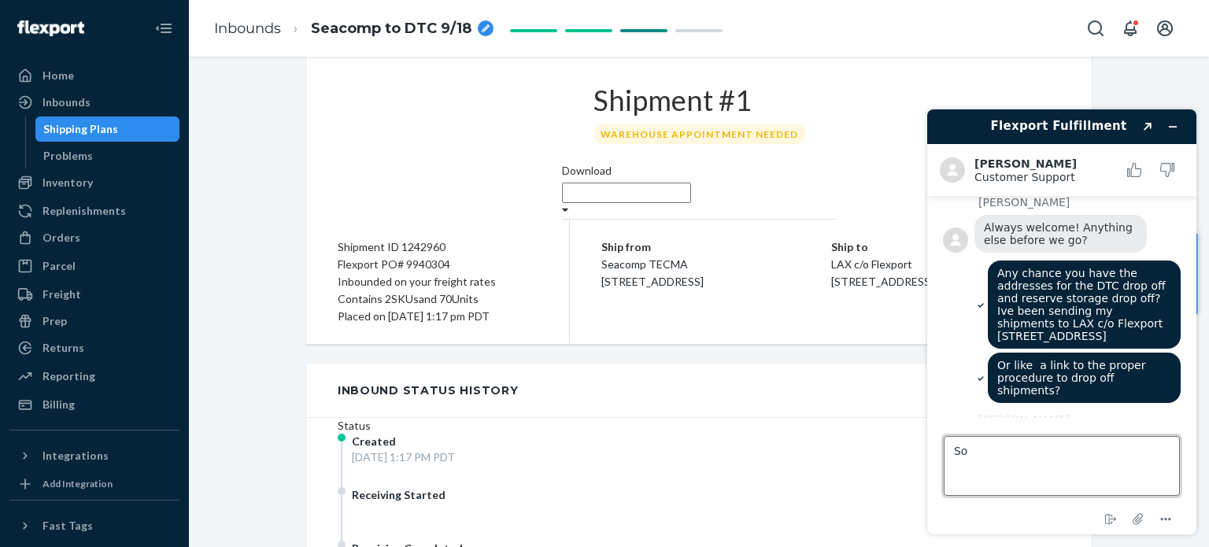
click at [999, 454] on textarea "So" at bounding box center [1062, 466] width 236 height 60
paste textarea "LAX c/o Flexport [STREET_ADDRESS]"
click at [953, 468] on textarea "So LAX c/o Flexport [STREET_ADDRESS]" at bounding box center [1062, 466] width 236 height 60
click at [953, 468] on textarea "So LAX c/o Flexport: [STREET_ADDRESS]" at bounding box center [1062, 466] width 236 height 60
click at [1062, 464] on textarea "So LAX c/o Flexport: [STREET_ADDRESS]. [GEOGRAPHIC_DATA], CA 92408" at bounding box center [1062, 466] width 236 height 60
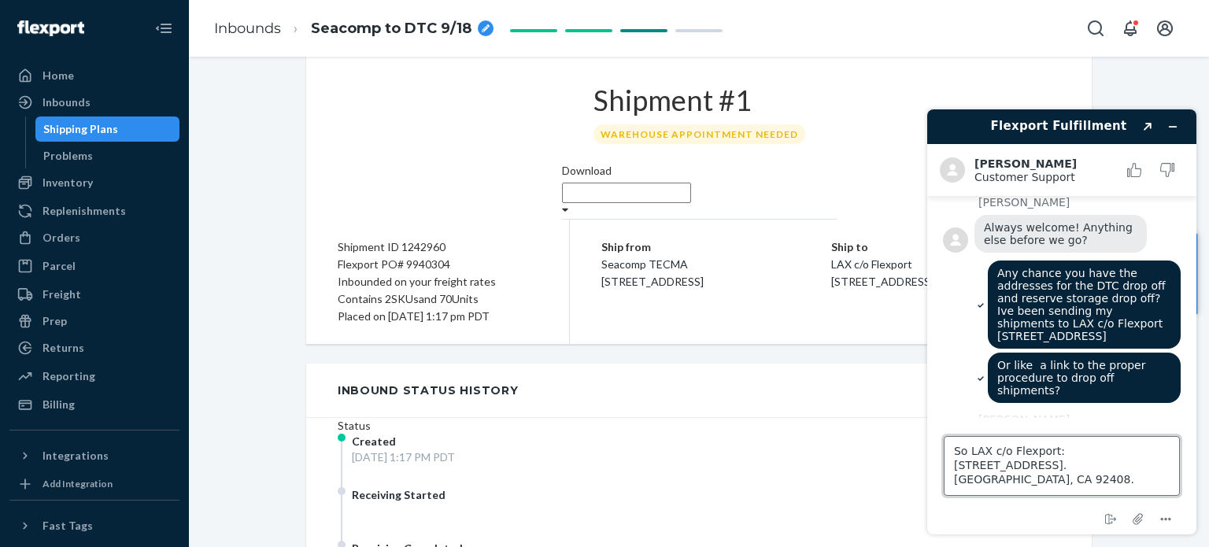
click at [963, 456] on textarea "So LAX c/o Flexport: [STREET_ADDRESS]. [GEOGRAPHIC_DATA], CA 92408." at bounding box center [1062, 466] width 236 height 60
click at [1073, 464] on textarea "So, LAX c/o Flexport: [STREET_ADDRESS]. [GEOGRAPHIC_DATA], CA 92408." at bounding box center [1062, 466] width 236 height 60
type textarea "So, LAX c/o Flexport: [STREET_ADDRESS]. [GEOGRAPHIC_DATA] is the correct addres…"
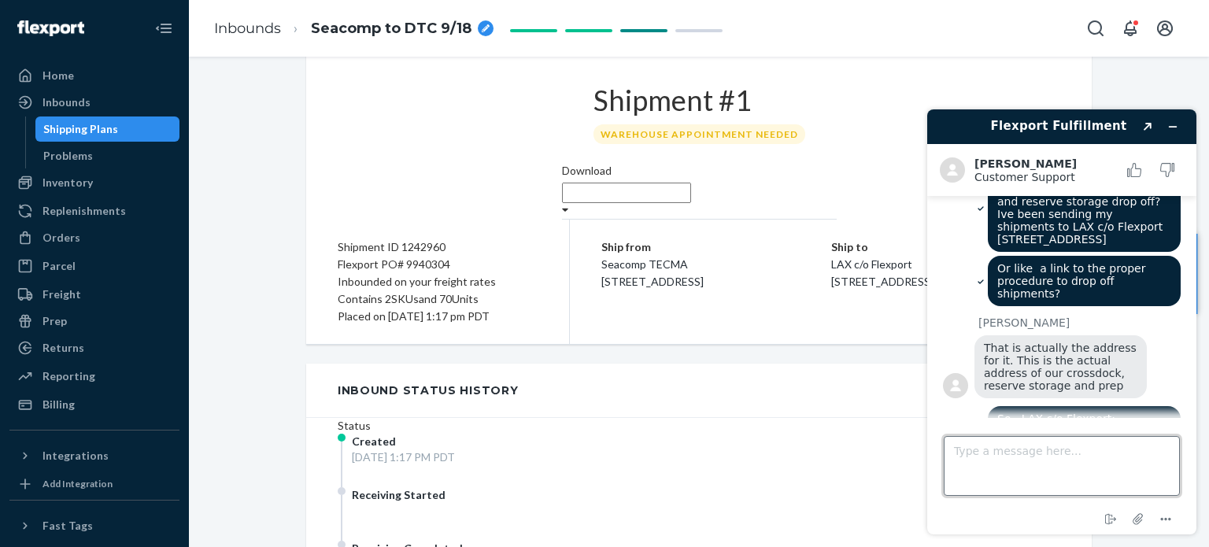
scroll to position [1429, 0]
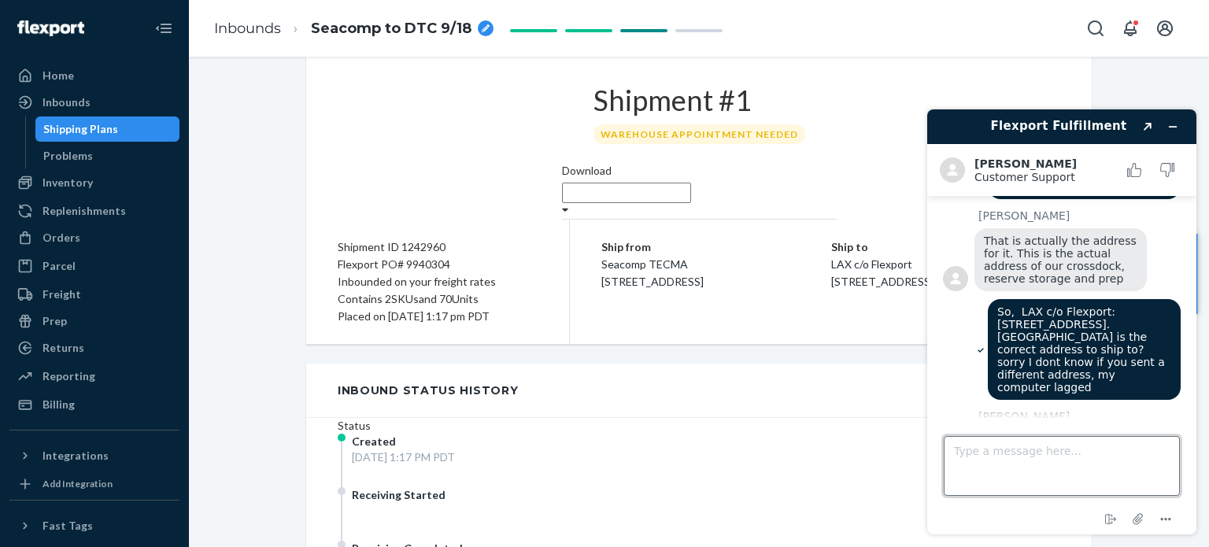
click at [987, 449] on textarea "Type a message here..." at bounding box center [1062, 466] width 236 height 60
type textarea "okay awesome! Thank you very much"
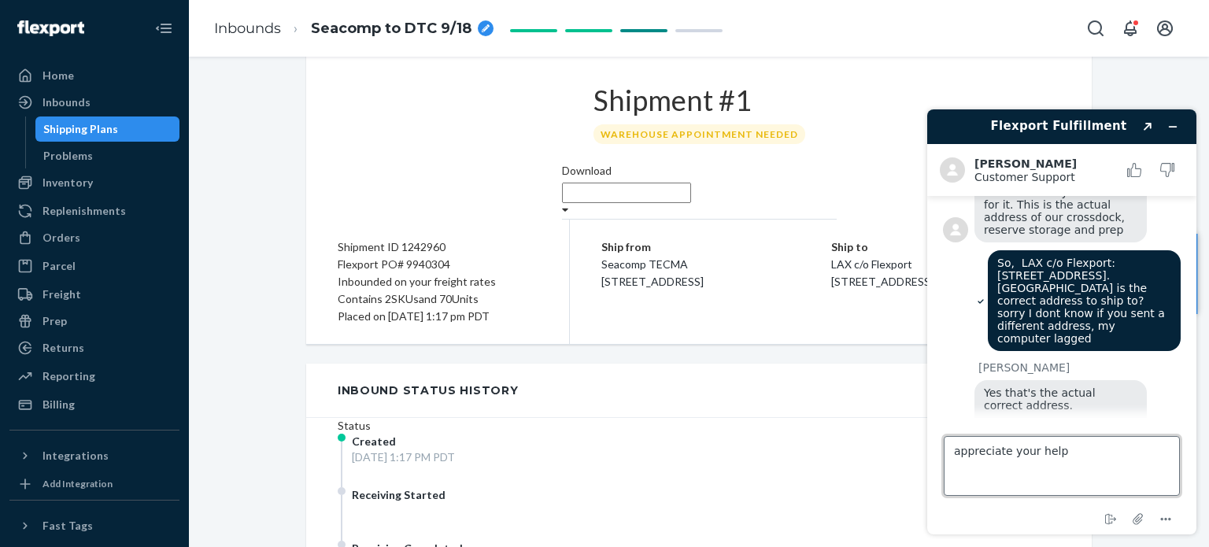
type textarea "appreciate your help!"
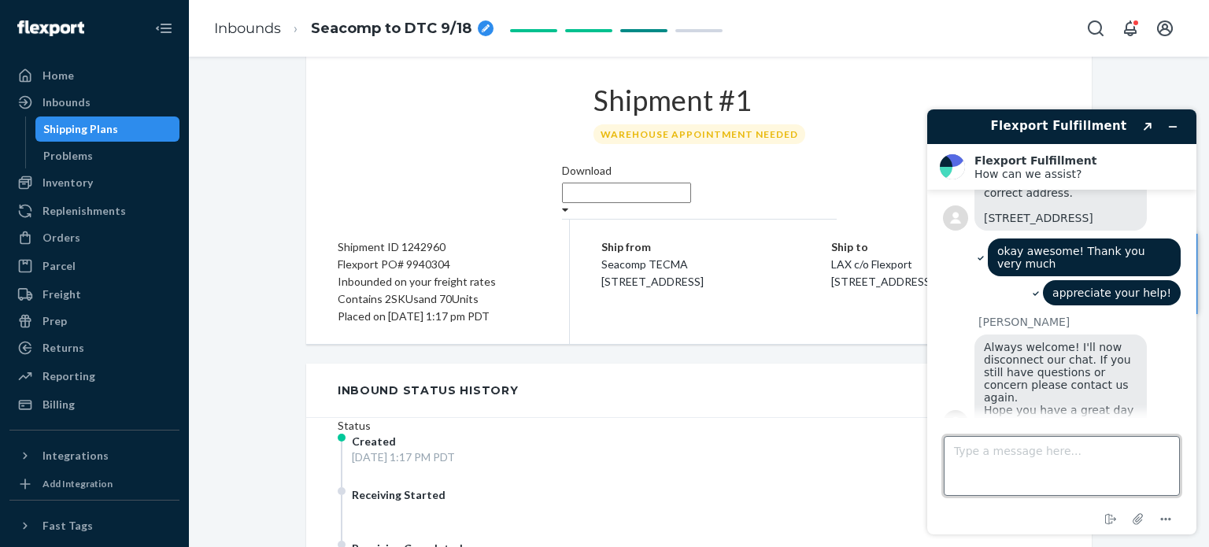
scroll to position [1698, 0]
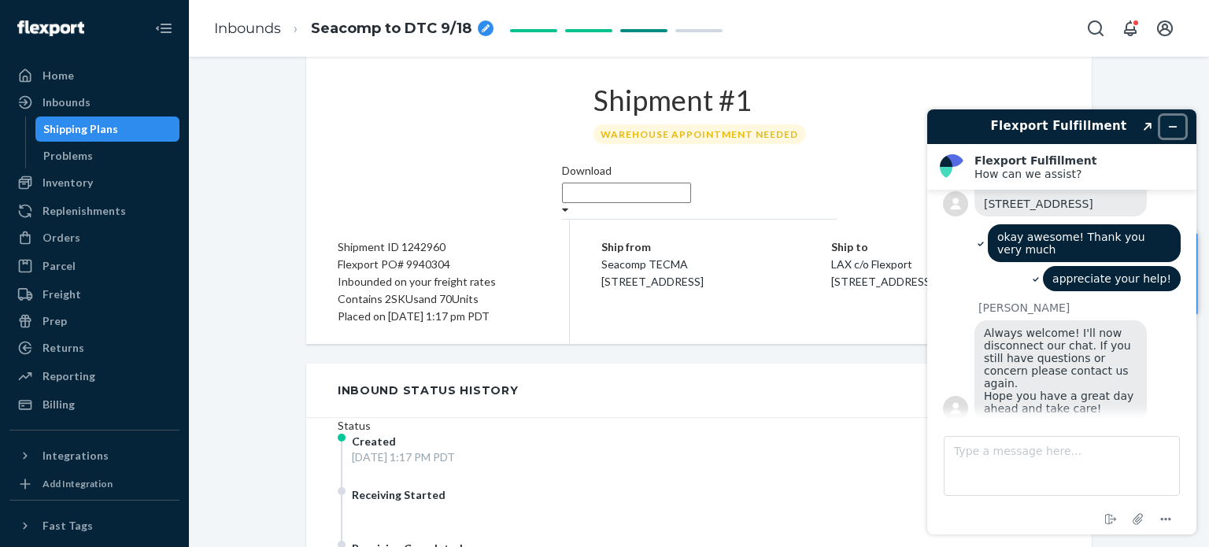
click at [1177, 121] on icon "Minimize widget" at bounding box center [1172, 126] width 11 height 11
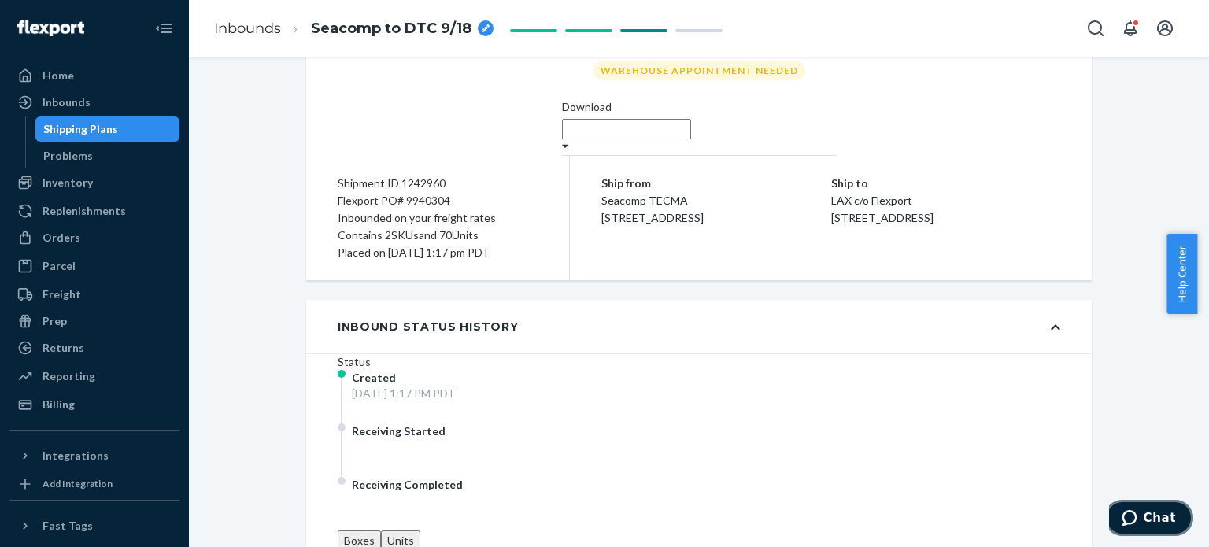
scroll to position [0, 0]
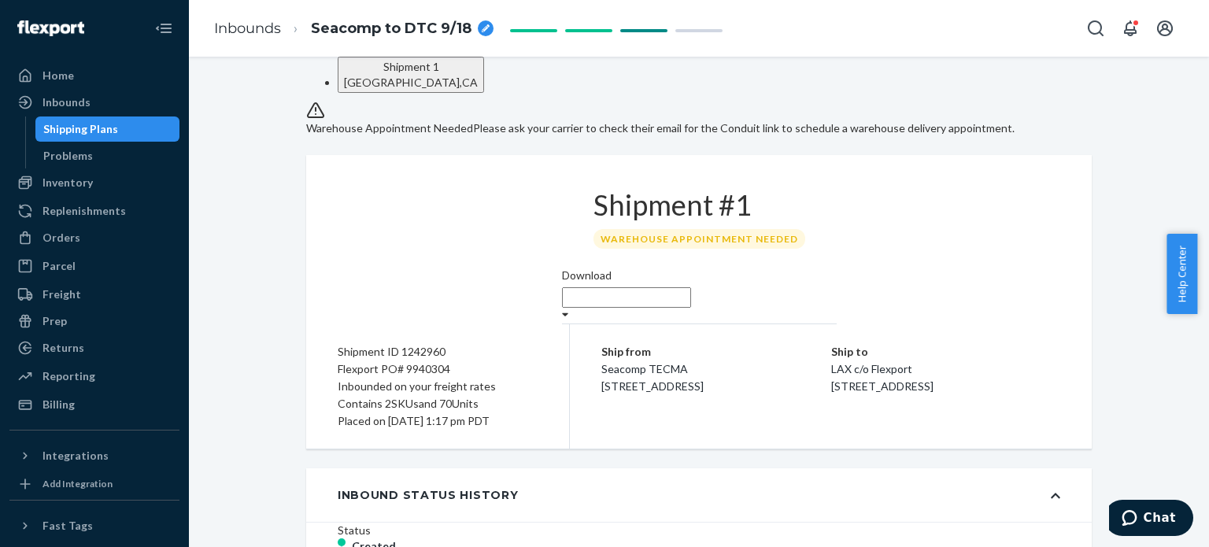
click at [78, 128] on div "Shipping Plans" at bounding box center [80, 129] width 75 height 16
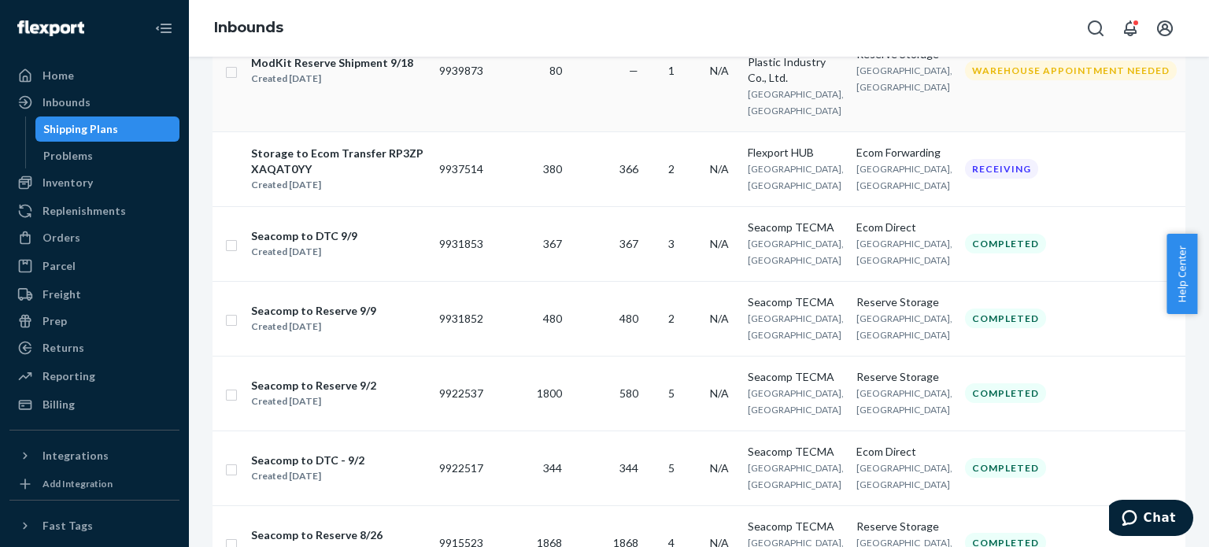
scroll to position [365, 0]
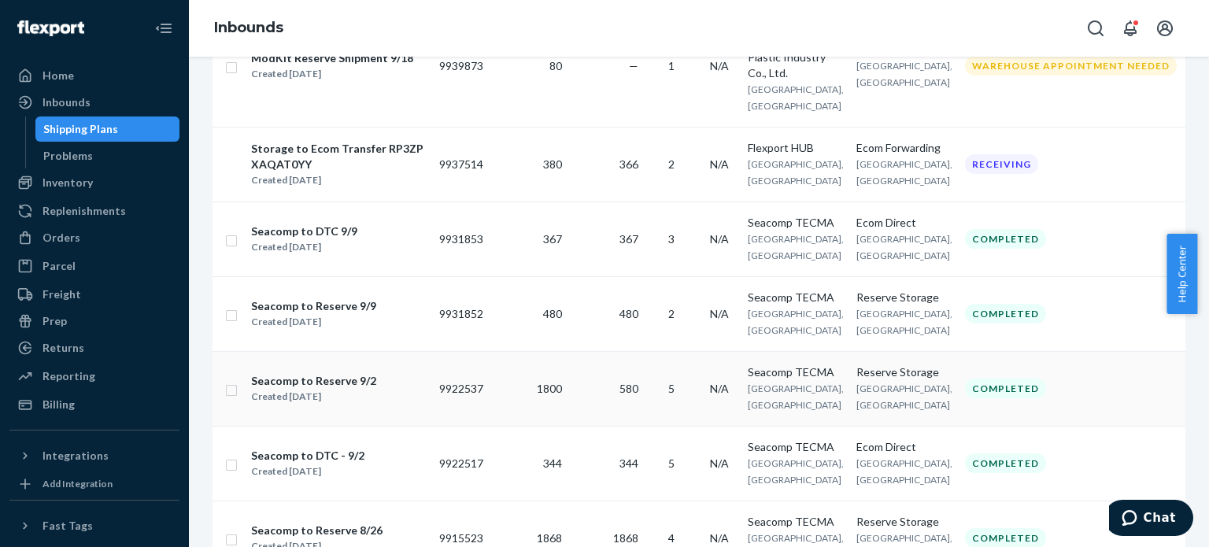
click at [588, 419] on td "580" at bounding box center [606, 388] width 76 height 75
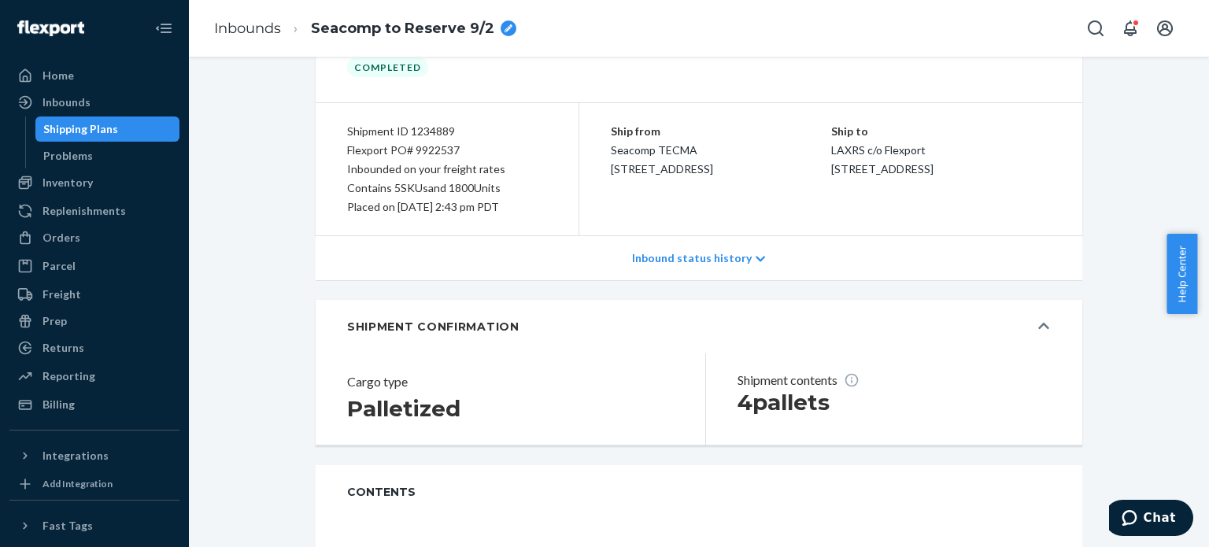
scroll to position [101, 0]
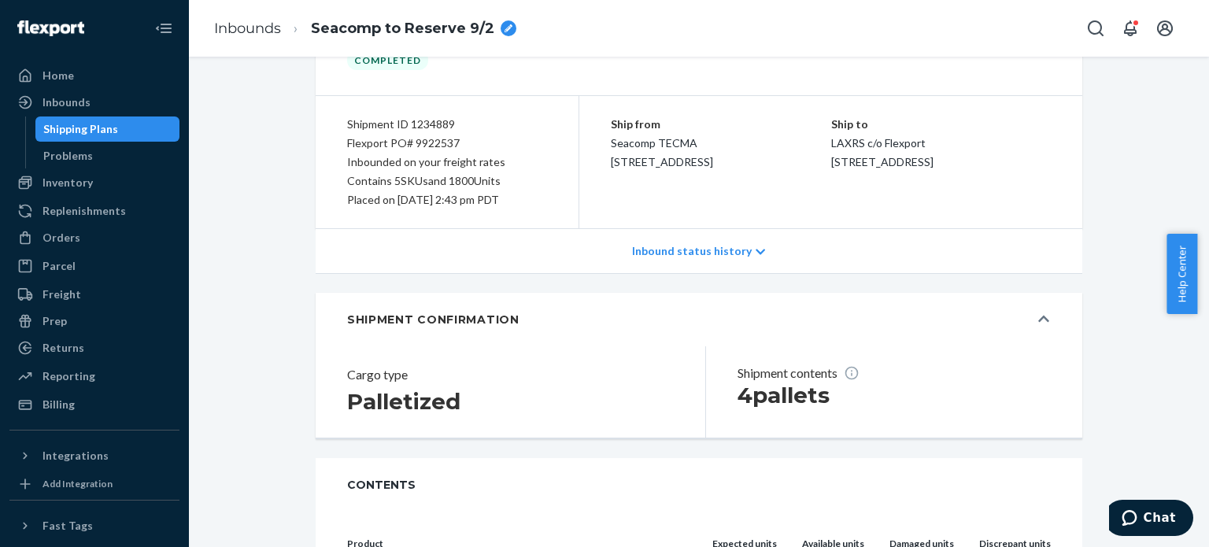
click at [701, 258] on div "Inbound status history" at bounding box center [699, 251] width 767 height 45
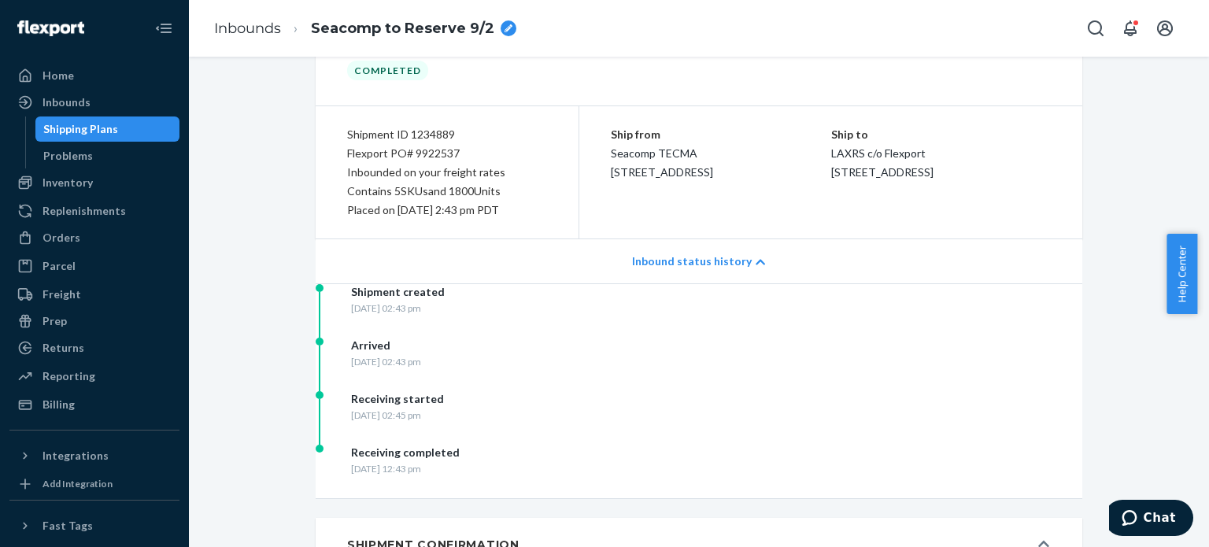
scroll to position [0, 0]
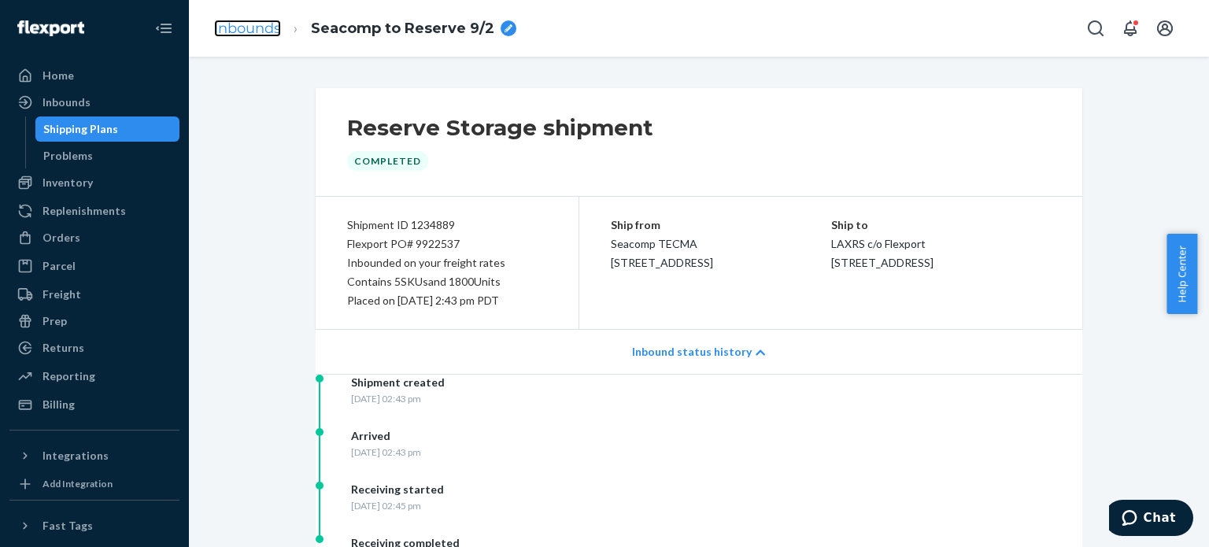
click at [247, 30] on link "Inbounds" at bounding box center [247, 28] width 67 height 17
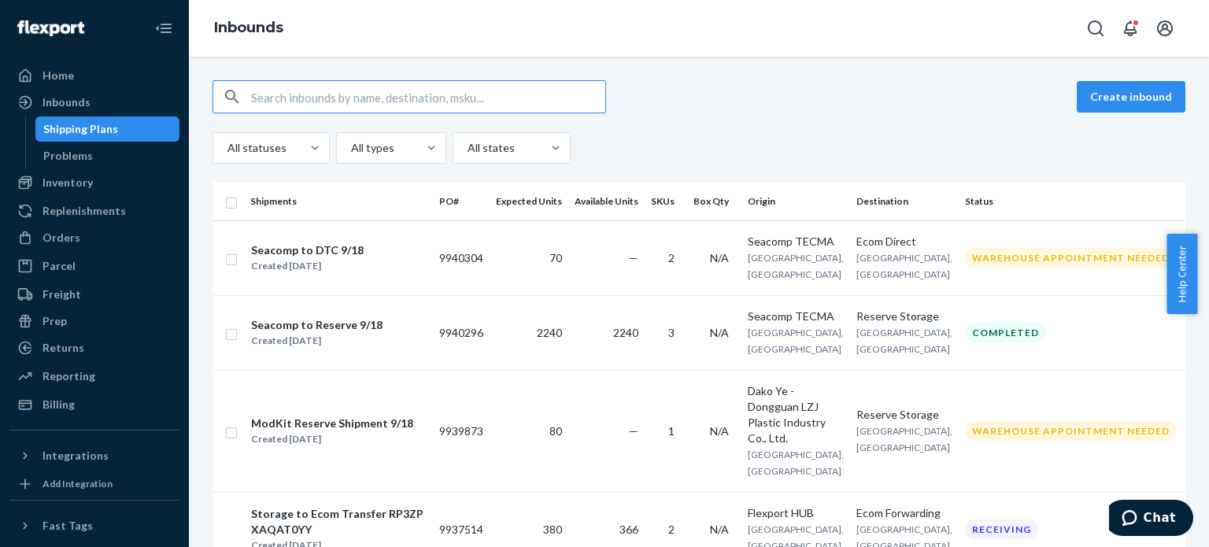
click at [68, 125] on div "Shipping Plans" at bounding box center [80, 129] width 75 height 16
click at [60, 72] on div "Home" at bounding box center [57, 76] width 31 height 16
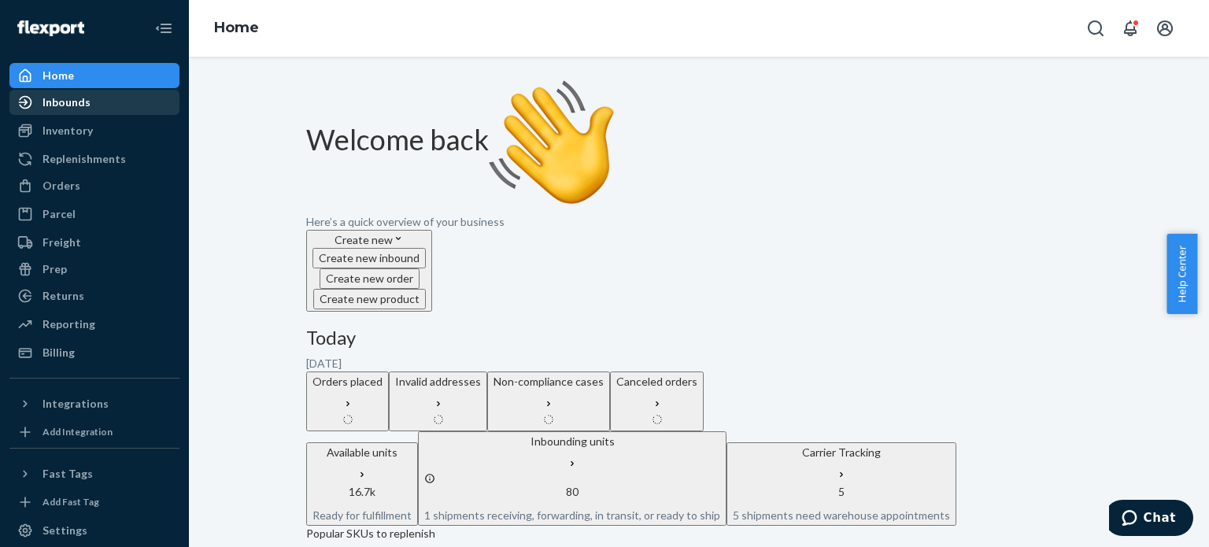
click at [63, 102] on div "Inbounds" at bounding box center [66, 102] width 48 height 16
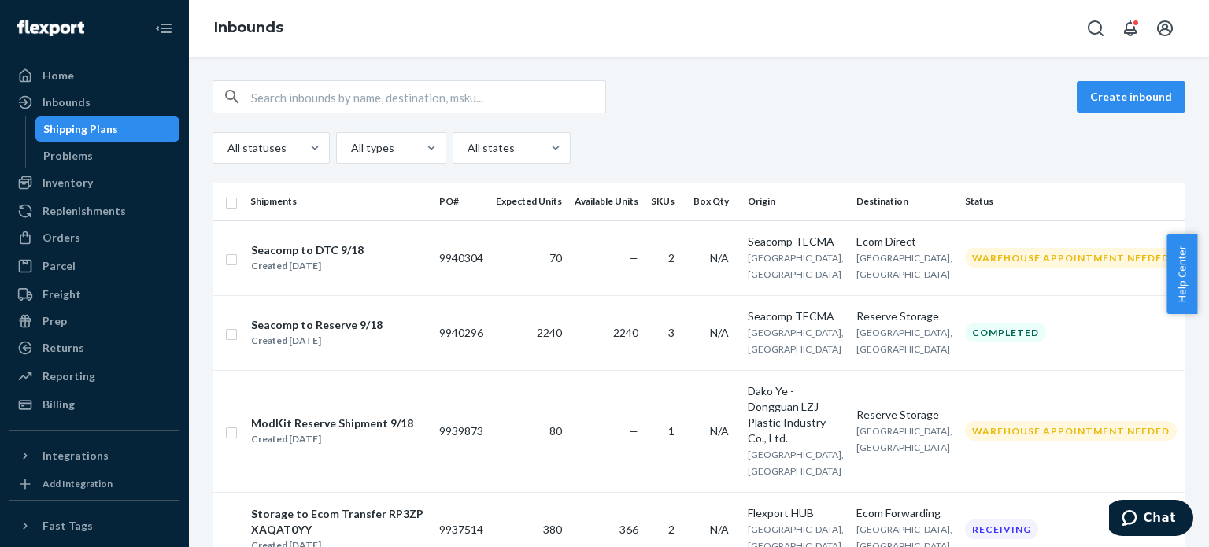
click at [891, 39] on div "Inbounds" at bounding box center [699, 28] width 1020 height 57
